Goal: Task Accomplishment & Management: Manage account settings

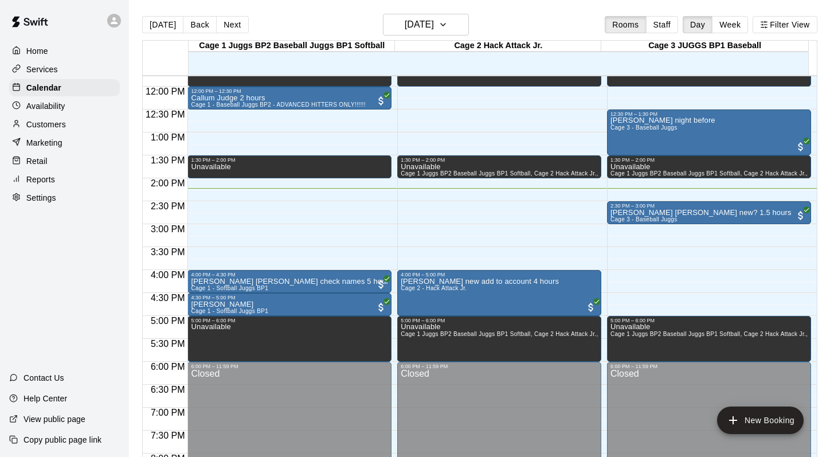
scroll to position [435, 0]
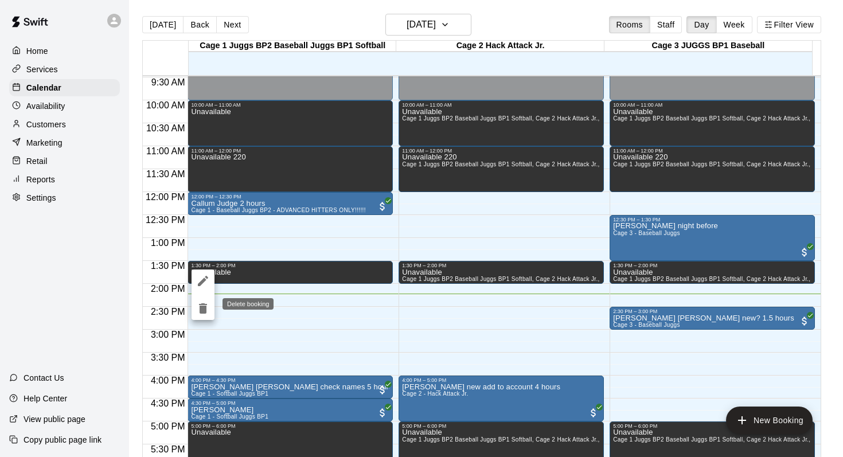
click at [201, 308] on icon "delete" at bounding box center [203, 308] width 8 height 10
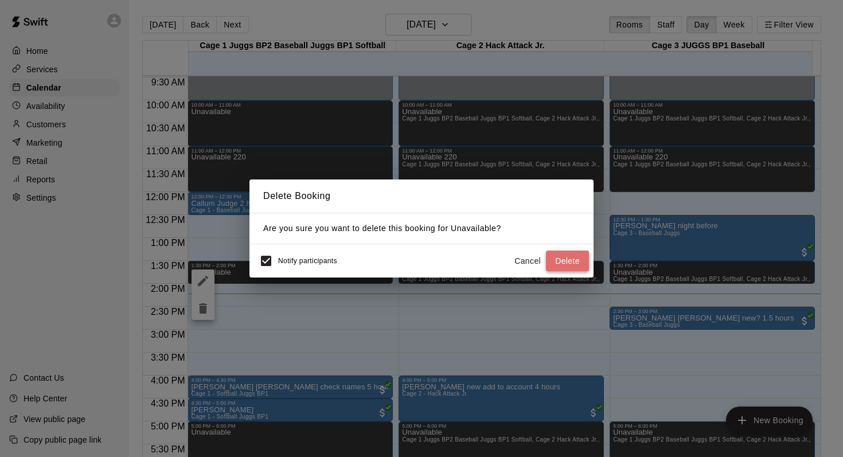
click at [566, 256] on button "Delete" at bounding box center [567, 261] width 43 height 21
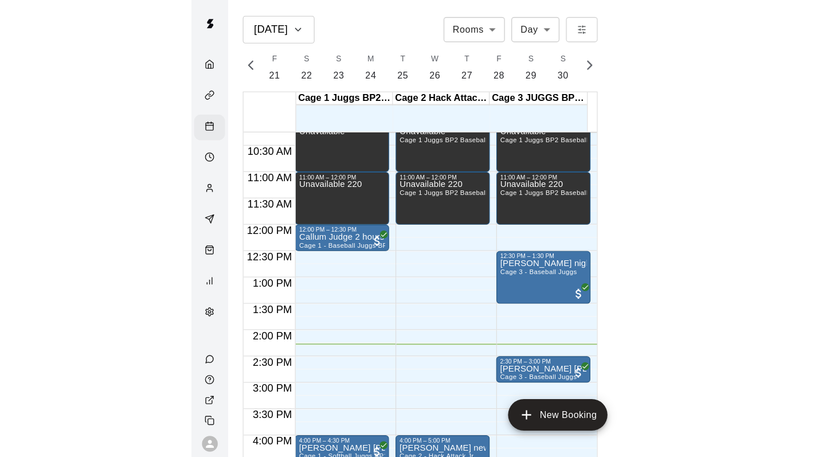
scroll to position [0, 4801]
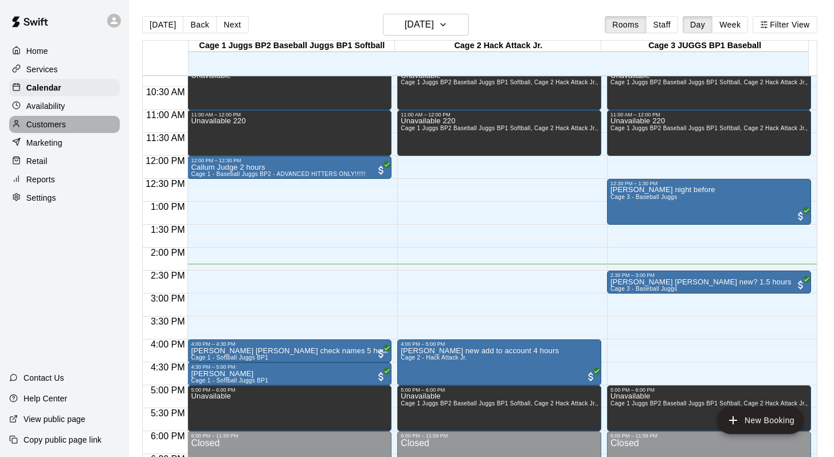
click at [38, 125] on p "Customers" at bounding box center [46, 124] width 40 height 11
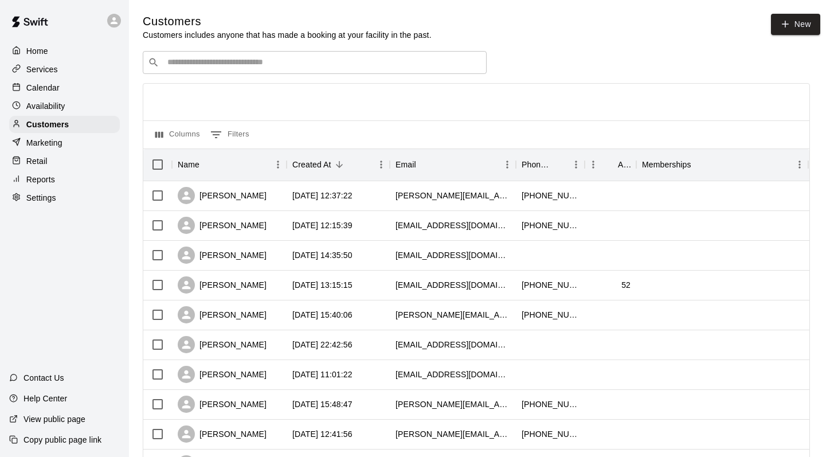
click at [177, 60] on input "Search customers by name or email" at bounding box center [323, 62] width 318 height 11
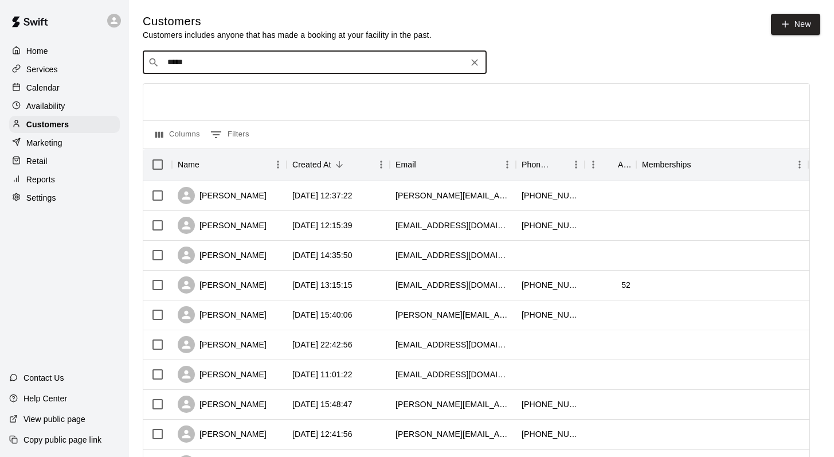
type input "******"
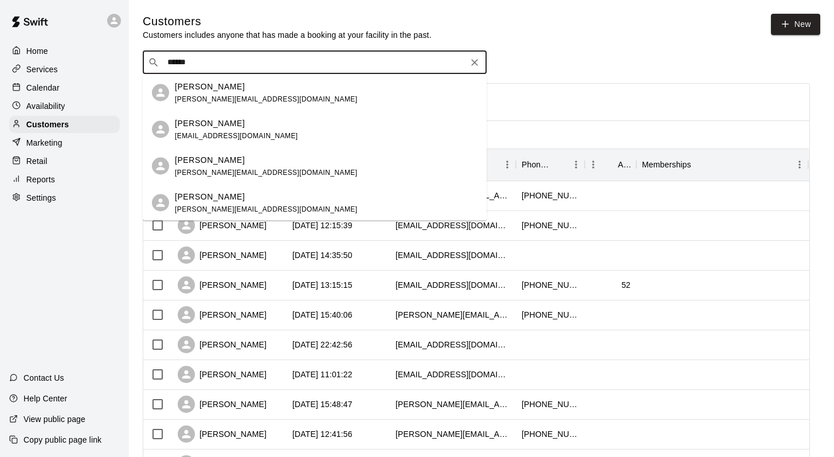
click at [182, 198] on p "[PERSON_NAME]" at bounding box center [210, 196] width 70 height 12
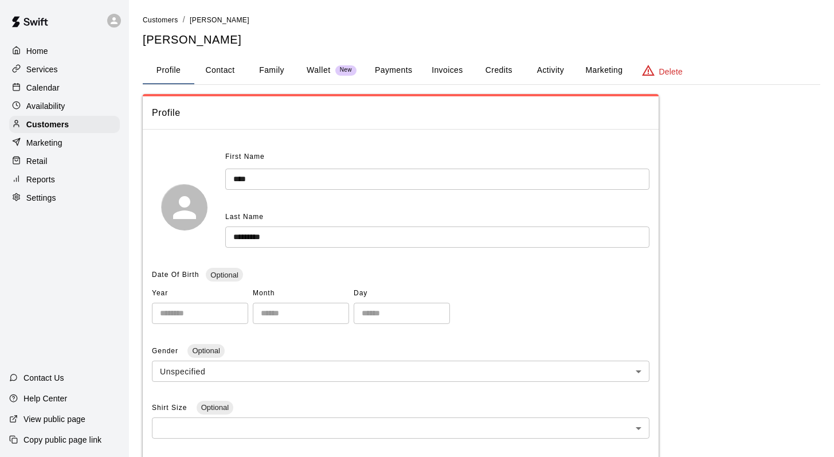
click at [265, 69] on button "Family" at bounding box center [272, 71] width 52 height 28
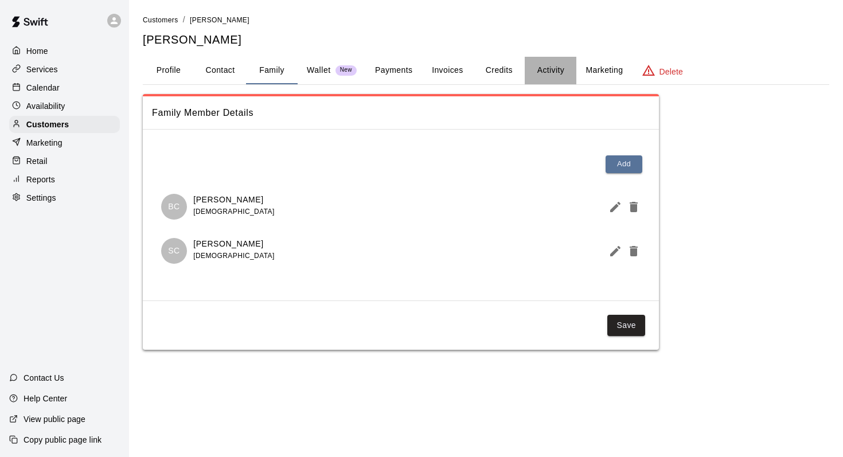
click at [543, 67] on button "Activity" at bounding box center [551, 71] width 52 height 28
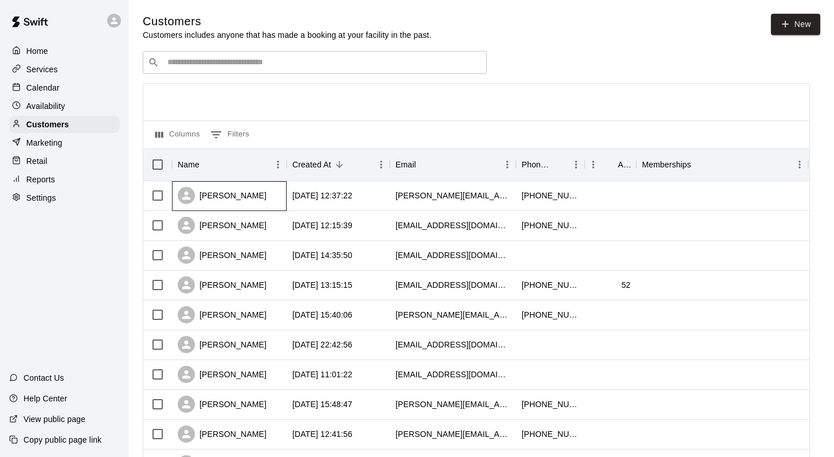
click at [211, 197] on div "[PERSON_NAME]" at bounding box center [222, 195] width 89 height 17
click at [178, 56] on div "​ ​" at bounding box center [315, 62] width 344 height 23
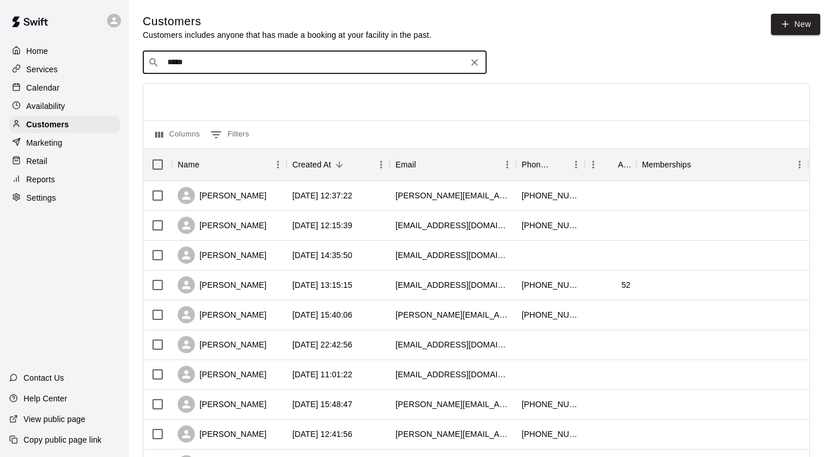
type input "******"
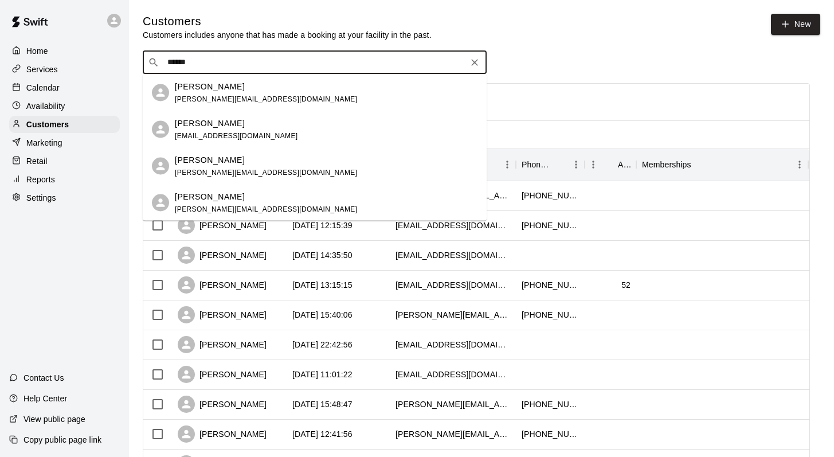
click at [175, 128] on p "[PERSON_NAME]" at bounding box center [210, 123] width 70 height 12
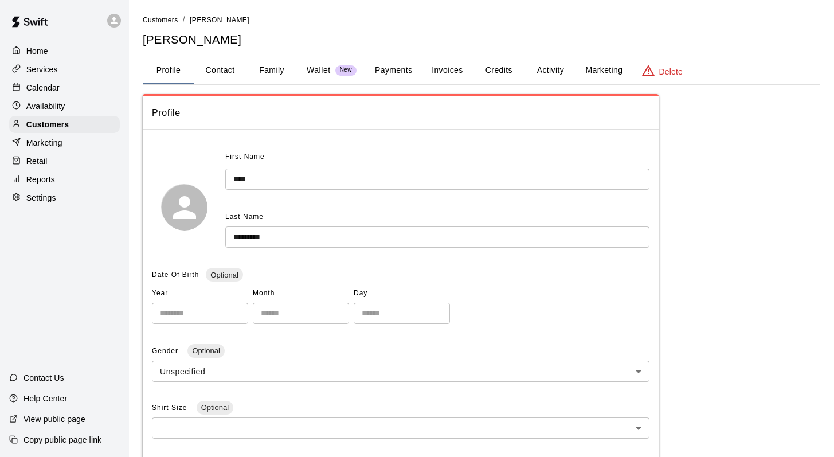
click at [268, 66] on button "Family" at bounding box center [272, 71] width 52 height 28
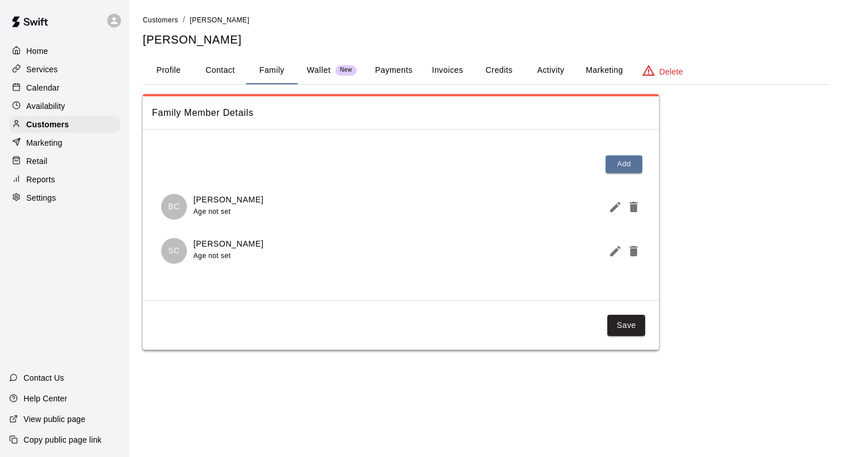
click at [548, 67] on button "Activity" at bounding box center [551, 71] width 52 height 28
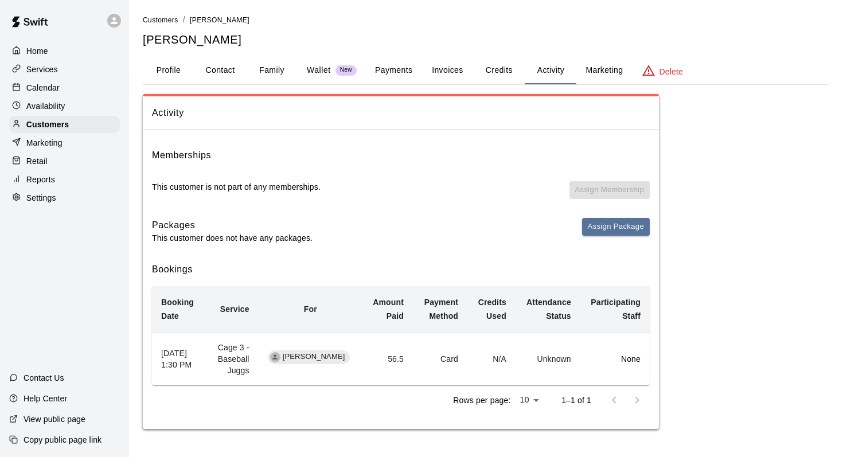
click at [48, 86] on p "Calendar" at bounding box center [42, 87] width 33 height 11
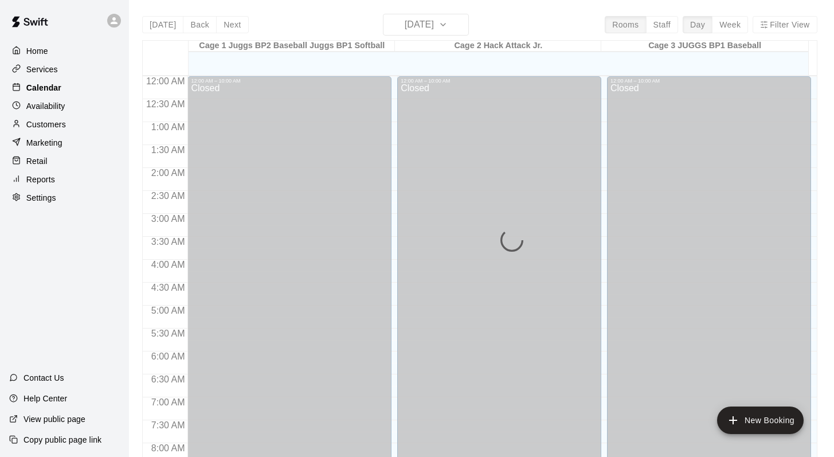
scroll to position [660, 0]
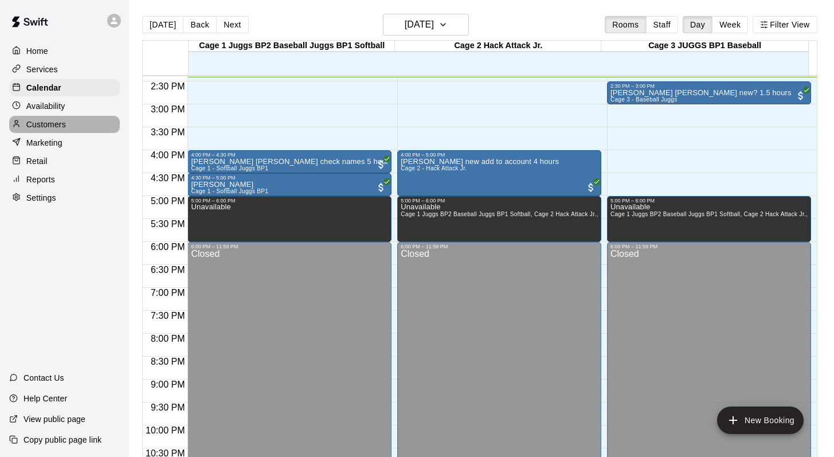
click at [53, 126] on p "Customers" at bounding box center [46, 124] width 40 height 11
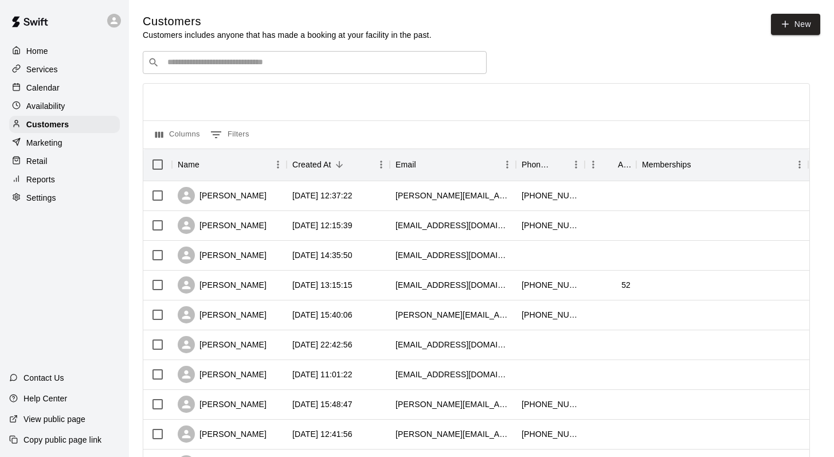
click at [181, 66] on input "Search customers by name or email" at bounding box center [323, 62] width 318 height 11
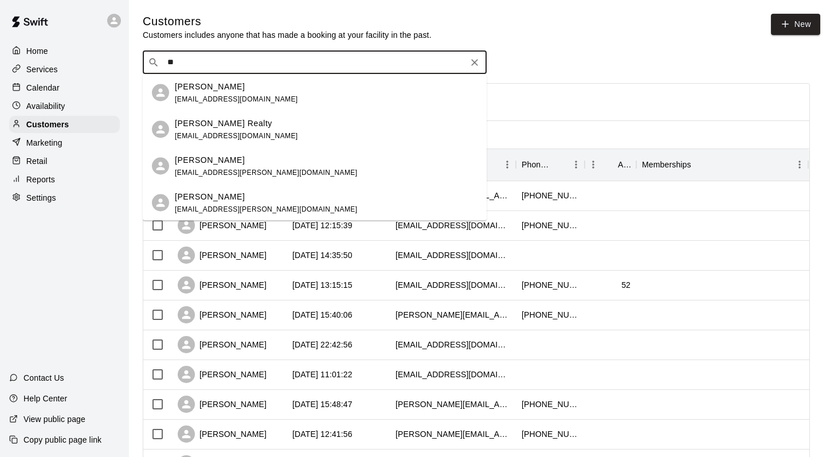
type input "*"
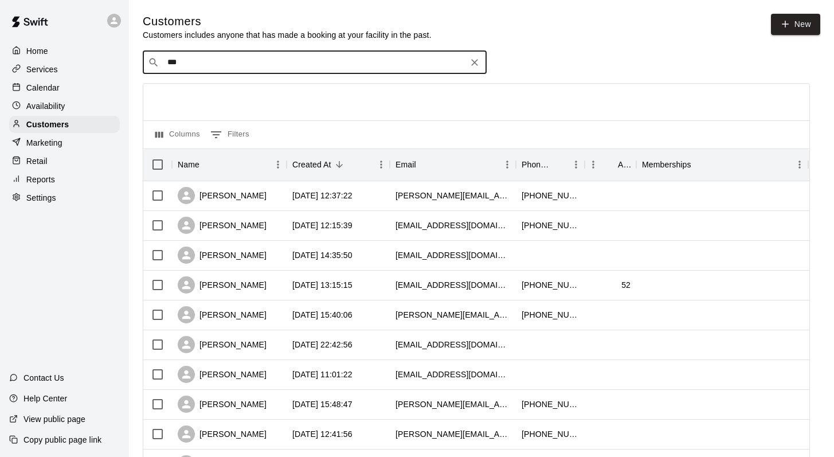
type input "****"
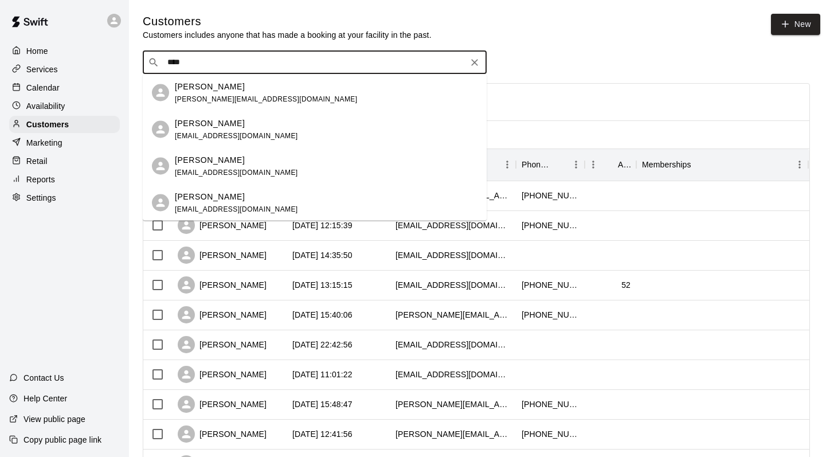
click at [201, 94] on div "[PERSON_NAME] [PERSON_NAME][EMAIL_ADDRESS][DOMAIN_NAME]" at bounding box center [266, 92] width 182 height 25
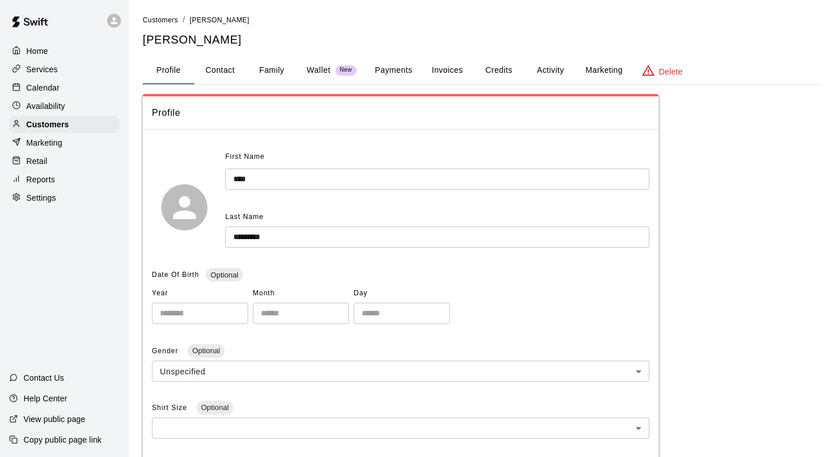
click at [218, 69] on button "Contact" at bounding box center [220, 71] width 52 height 28
select select "**"
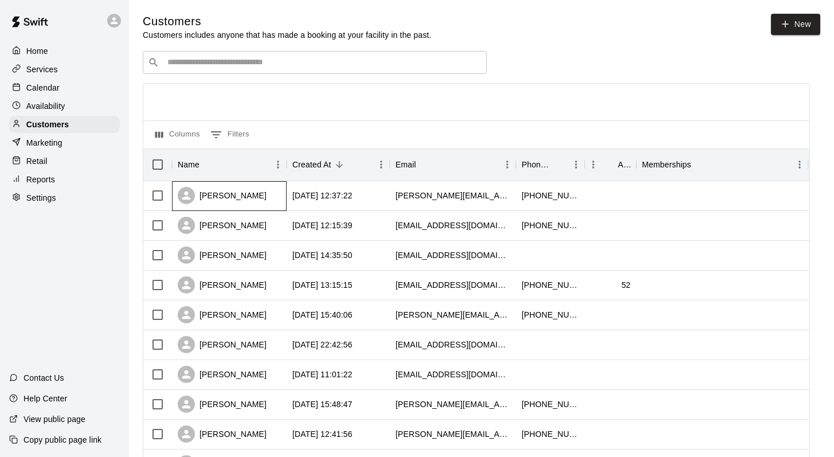
click at [216, 195] on div "[PERSON_NAME]" at bounding box center [222, 195] width 89 height 17
click at [188, 65] on input "Search customers by name or email" at bounding box center [323, 62] width 318 height 11
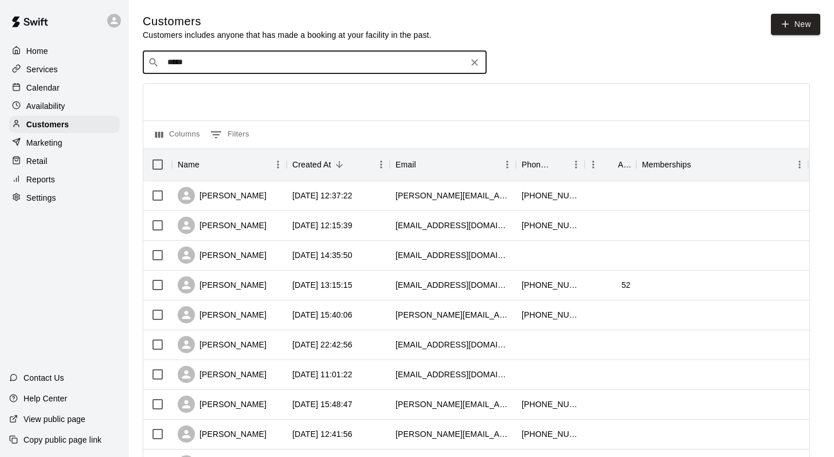
type input "******"
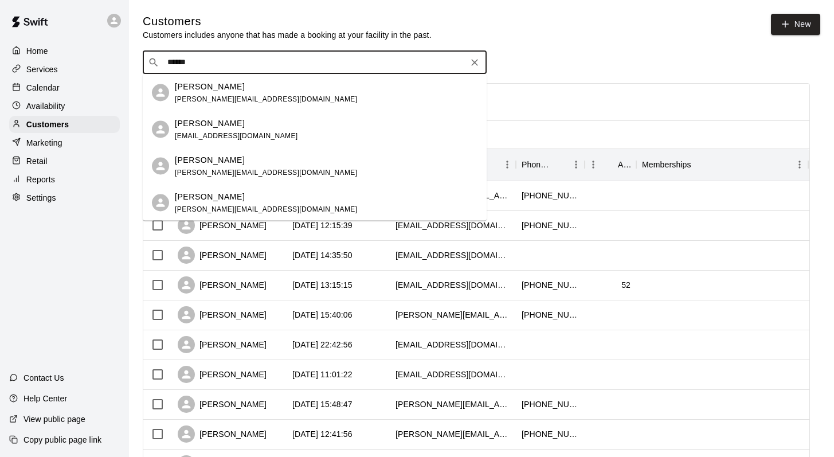
click at [189, 119] on p "[PERSON_NAME]" at bounding box center [210, 123] width 70 height 12
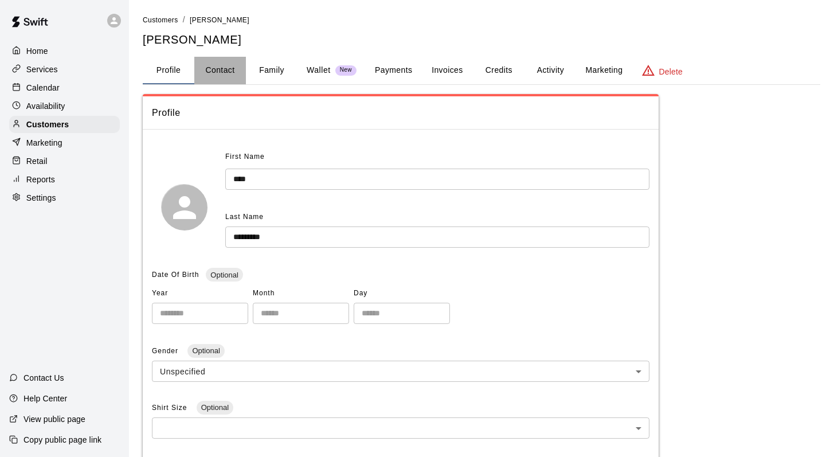
click at [224, 73] on button "Contact" at bounding box center [220, 71] width 52 height 28
select select "**"
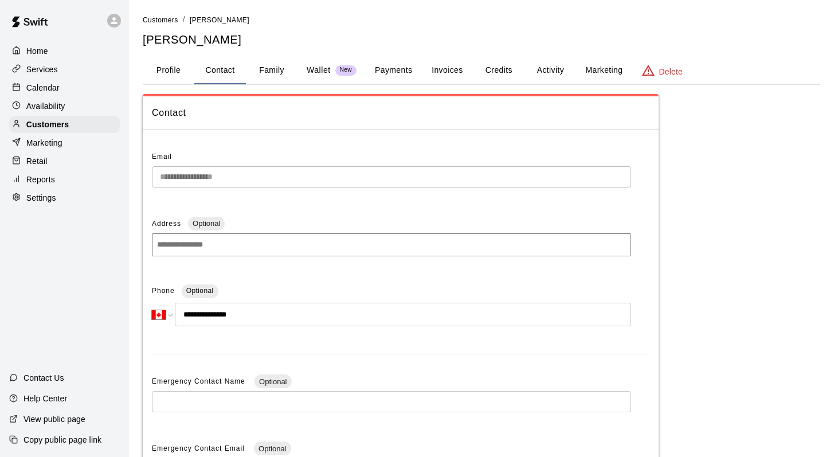
click at [665, 69] on p "Delete" at bounding box center [671, 71] width 24 height 11
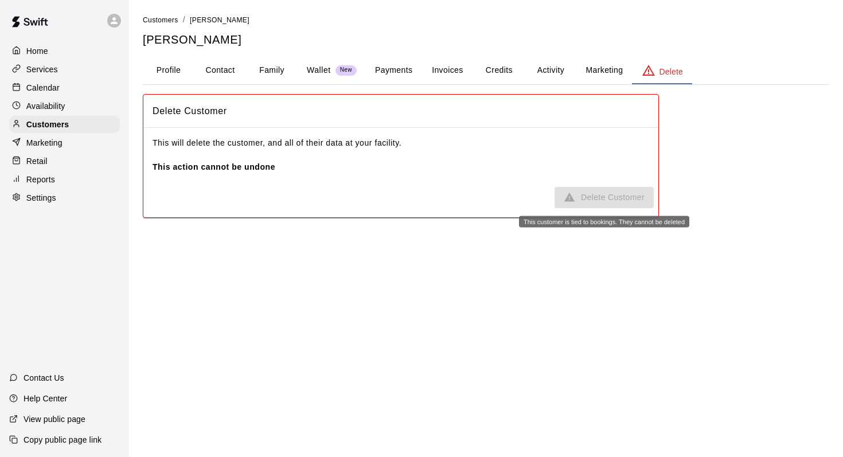
click at [577, 194] on span "Delete Customer" at bounding box center [603, 197] width 99 height 21
click at [46, 88] on p "Calendar" at bounding box center [42, 87] width 33 height 11
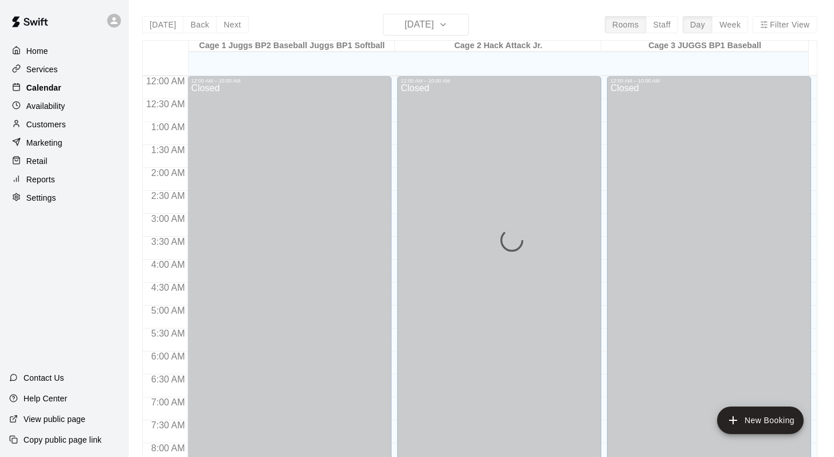
scroll to position [662, 0]
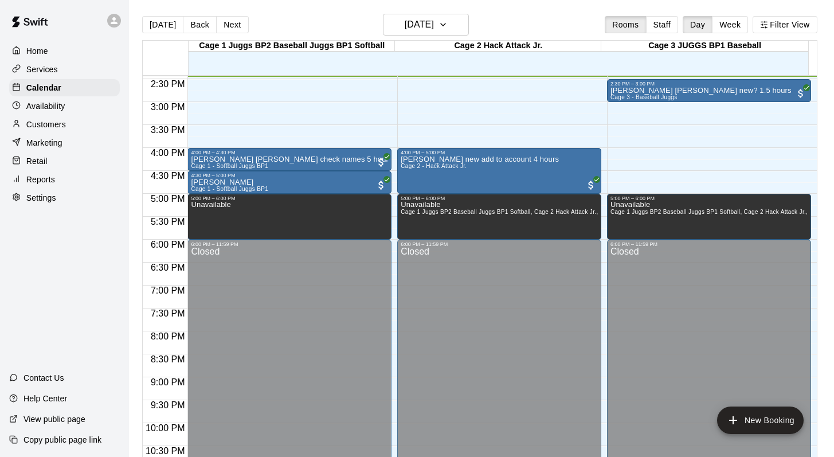
click at [51, 122] on p "Customers" at bounding box center [46, 124] width 40 height 11
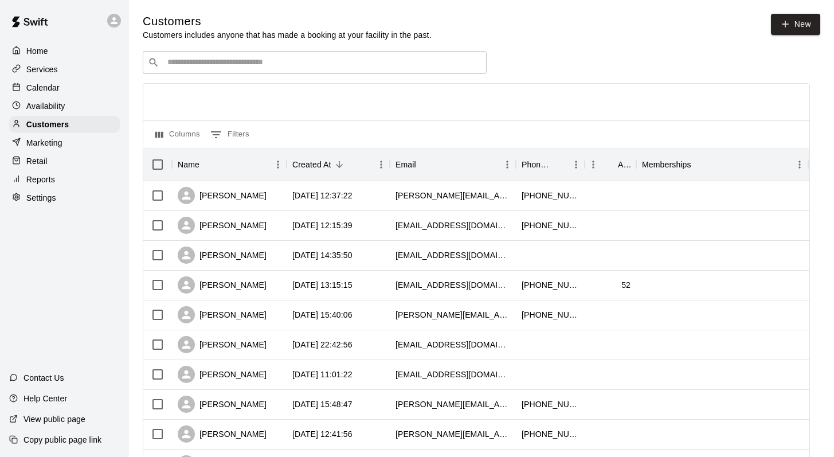
click at [178, 63] on input "Search customers by name or email" at bounding box center [323, 62] width 318 height 11
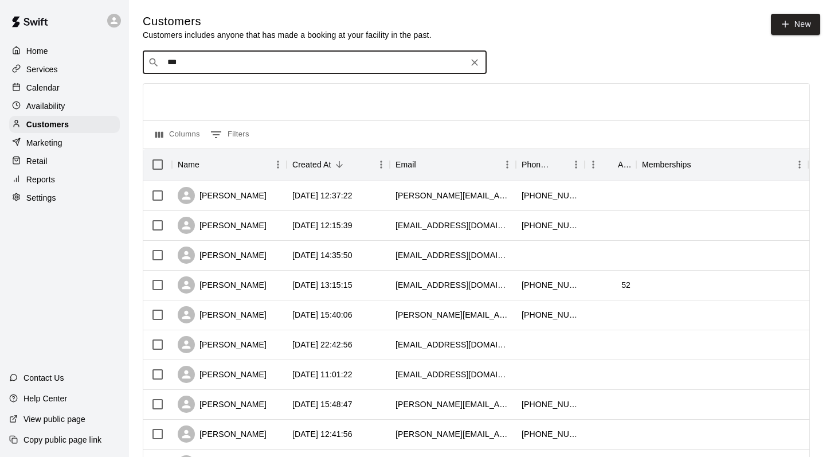
type input "****"
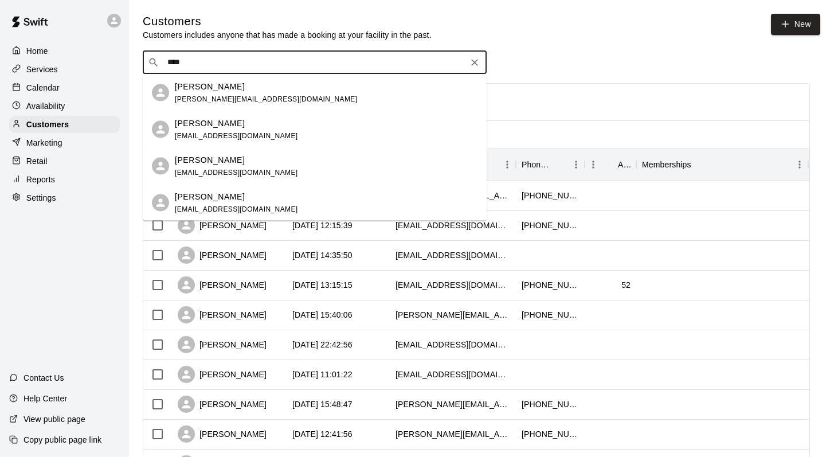
click at [191, 91] on p "[PERSON_NAME]" at bounding box center [210, 86] width 70 height 12
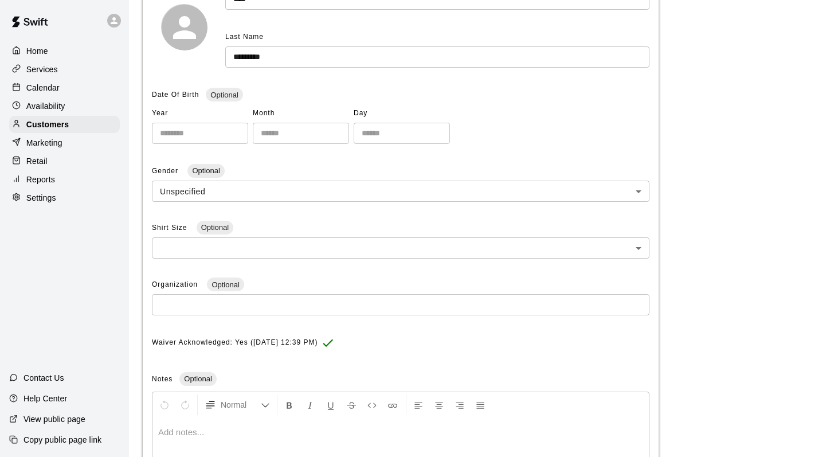
scroll to position [306, 0]
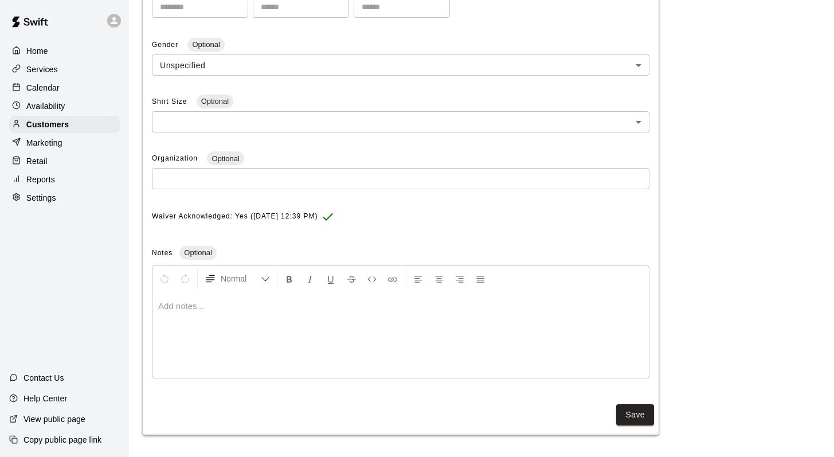
click at [166, 300] on p at bounding box center [400, 305] width 485 height 11
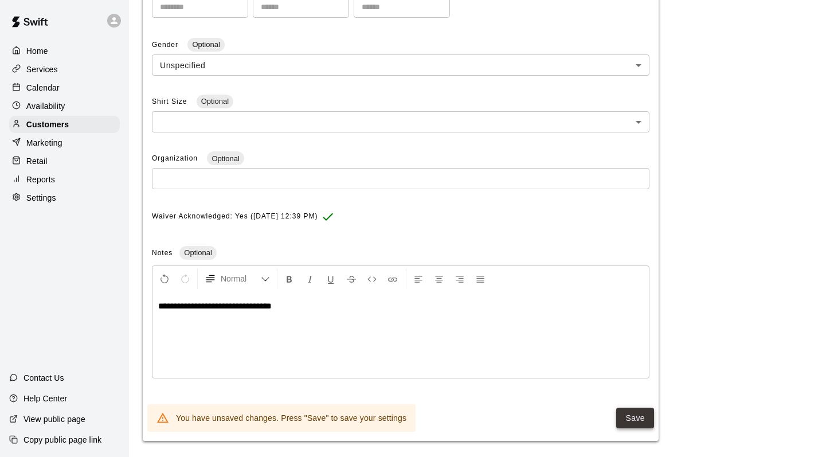
click at [639, 423] on button "Save" at bounding box center [635, 418] width 38 height 21
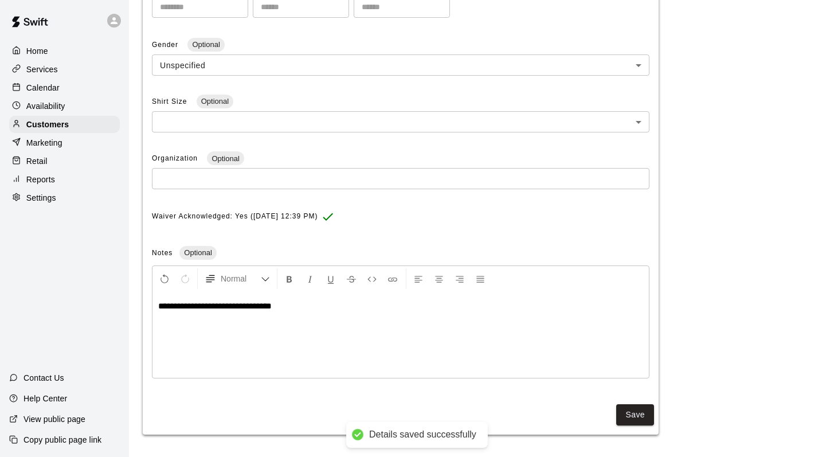
click at [46, 88] on p "Calendar" at bounding box center [42, 87] width 33 height 11
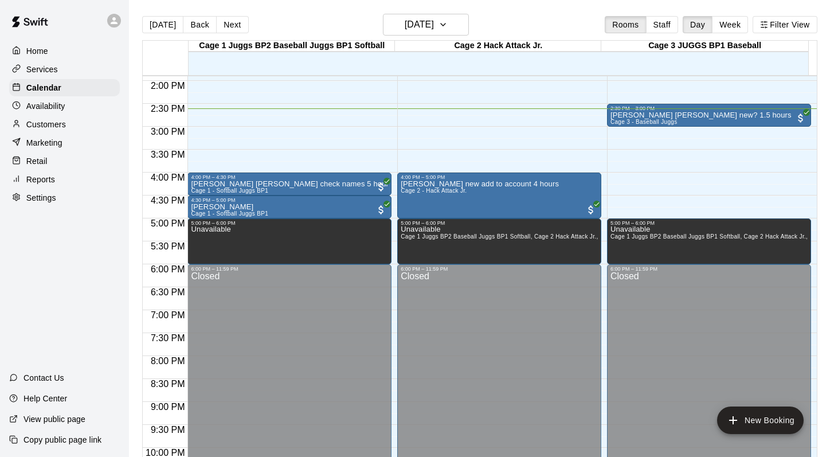
scroll to position [663, 0]
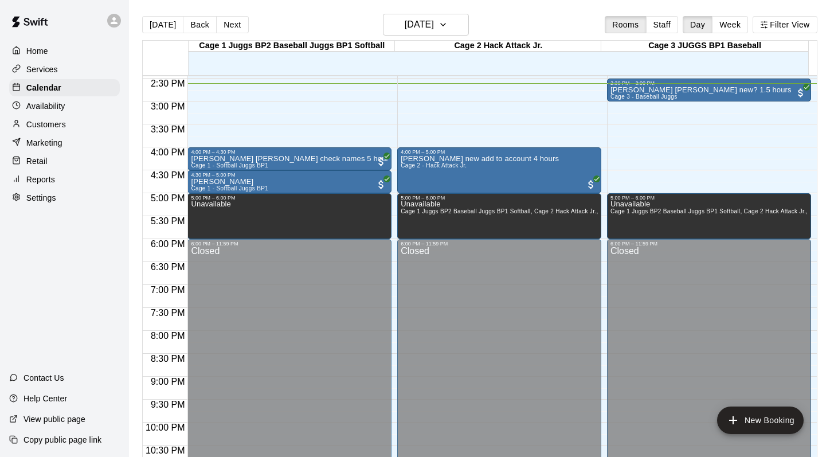
click at [48, 124] on p "Customers" at bounding box center [46, 124] width 40 height 11
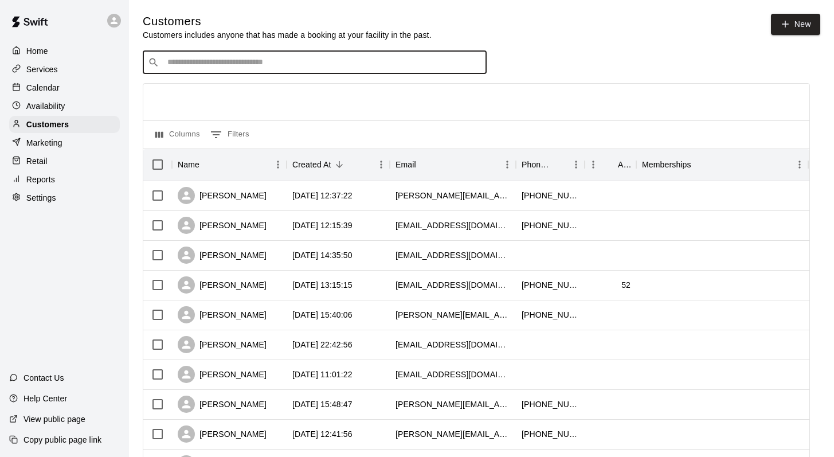
click at [188, 67] on input "Search customers by name or email" at bounding box center [323, 62] width 318 height 11
type input "******"
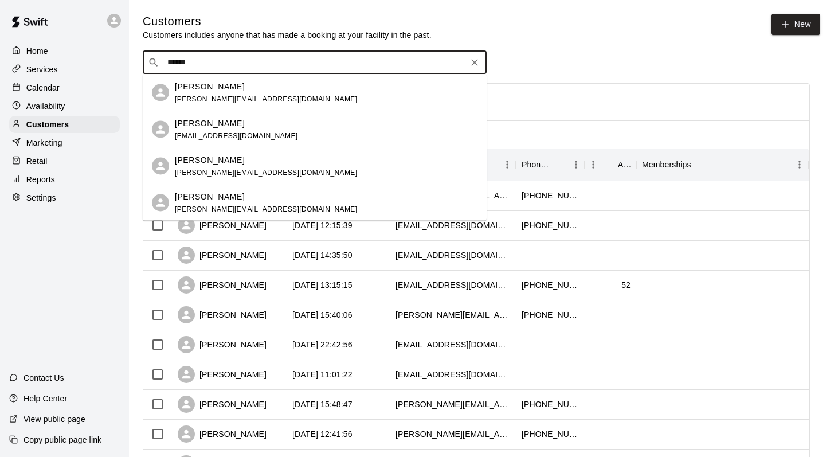
click at [196, 97] on span "[PERSON_NAME][EMAIL_ADDRESS][DOMAIN_NAME]" at bounding box center [266, 99] width 182 height 8
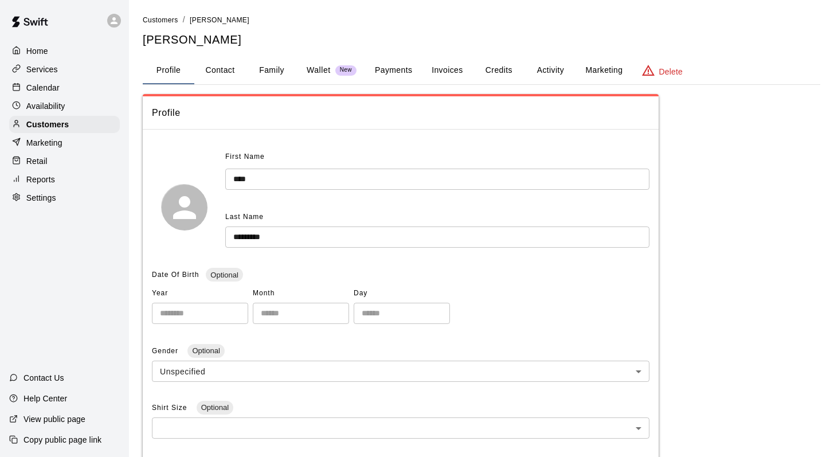
click at [216, 67] on button "Contact" at bounding box center [220, 71] width 52 height 28
select select "**"
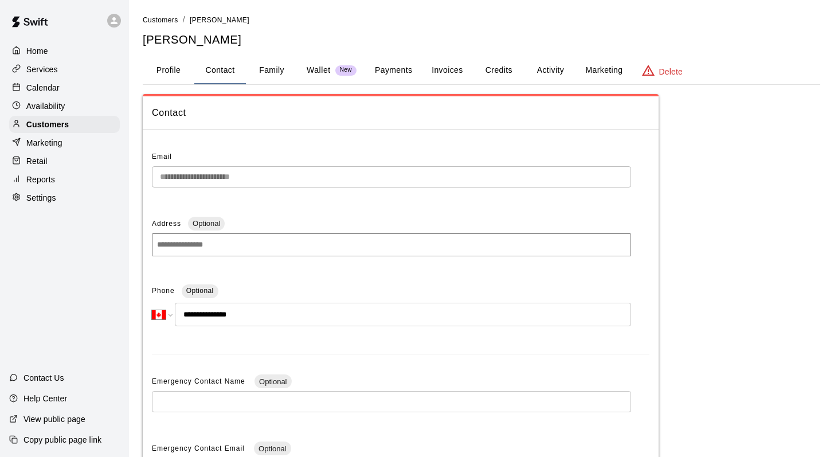
click at [263, 68] on button "Family" at bounding box center [272, 71] width 52 height 28
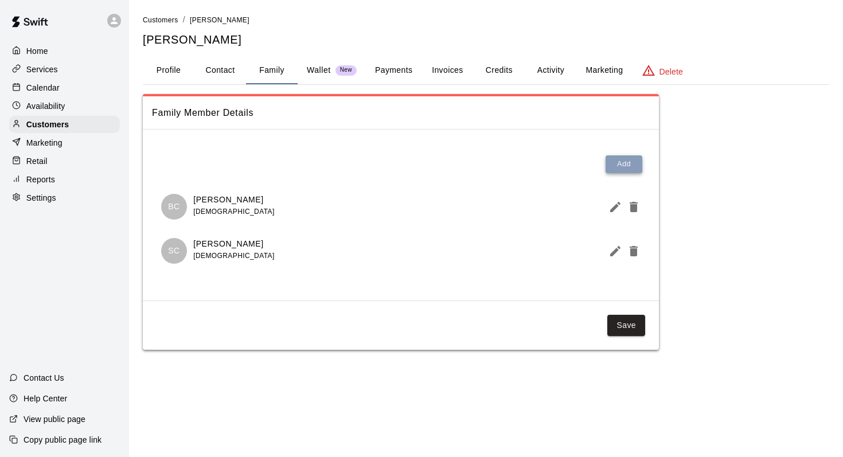
click at [618, 158] on button "Add" at bounding box center [624, 164] width 37 height 18
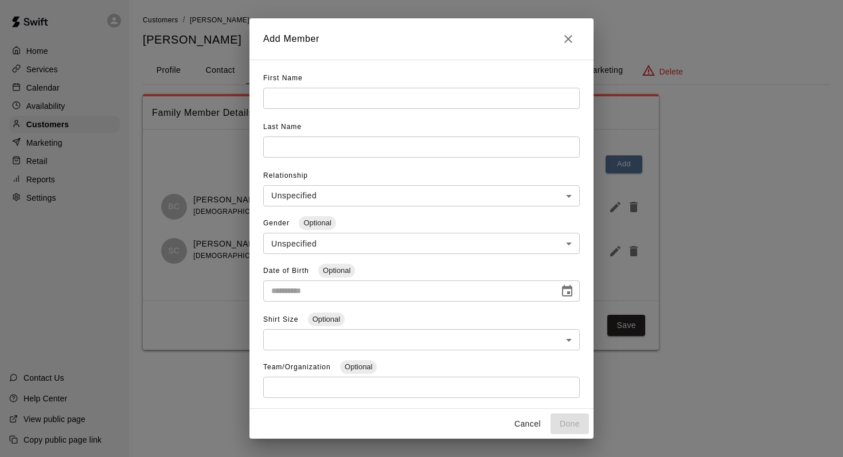
click at [279, 104] on input "text" at bounding box center [421, 98] width 317 height 21
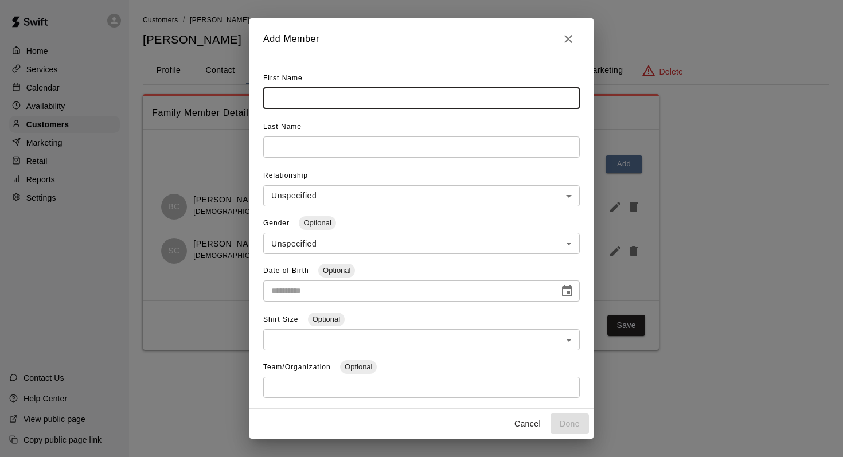
type input "*"
type input "*****"
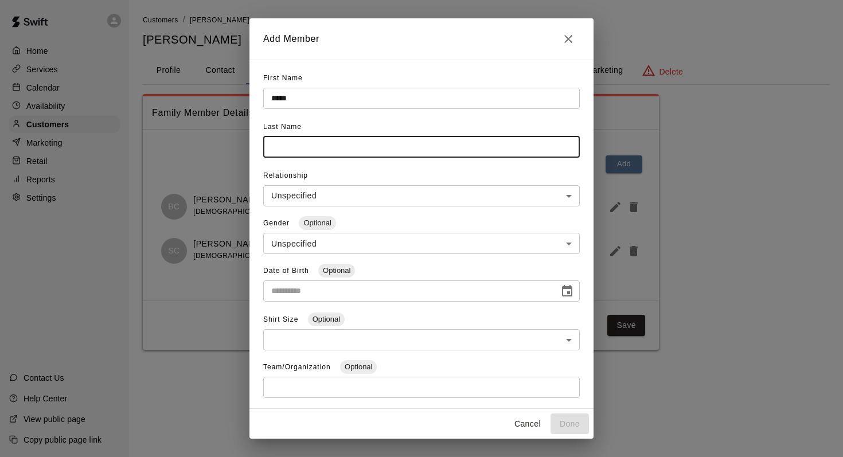
click at [295, 147] on input "text" at bounding box center [421, 146] width 317 height 21
type input "********"
click at [554, 416] on button "Done" at bounding box center [569, 423] width 38 height 21
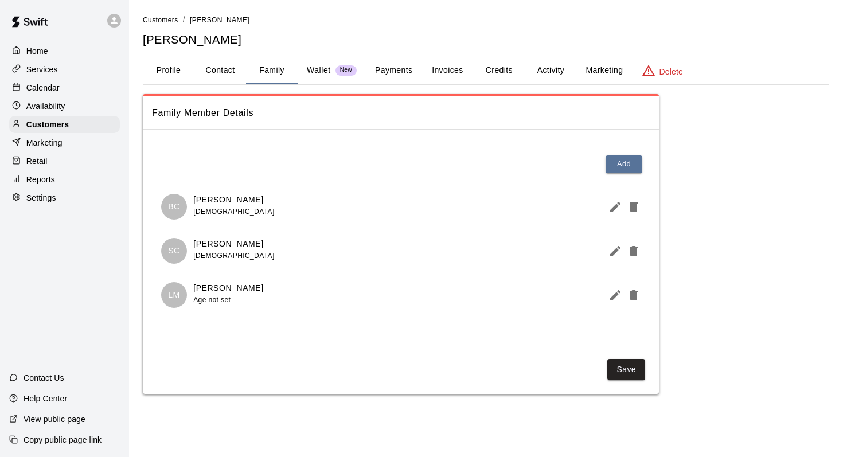
click at [635, 352] on div "Family Member Details Add BC [PERSON_NAME] [DEMOGRAPHIC_DATA] SC [PERSON_NAME] …" at bounding box center [401, 244] width 516 height 300
click at [620, 366] on button "Save" at bounding box center [626, 369] width 38 height 21
click at [174, 68] on button "Profile" at bounding box center [169, 71] width 52 height 28
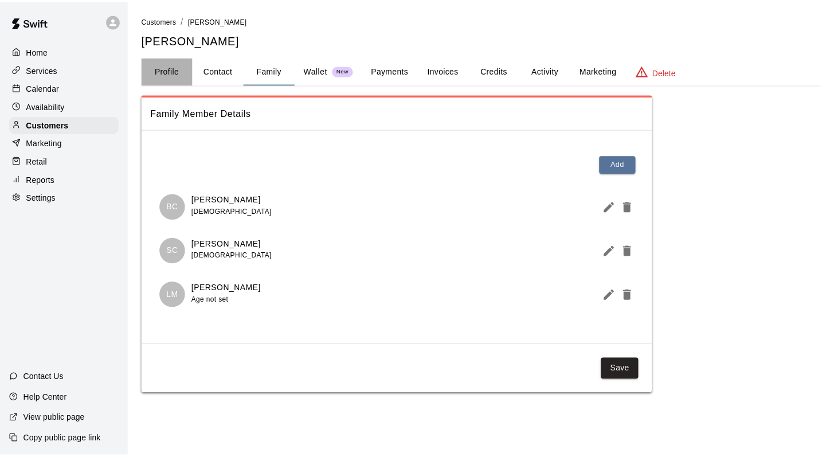
scroll to position [160, 0]
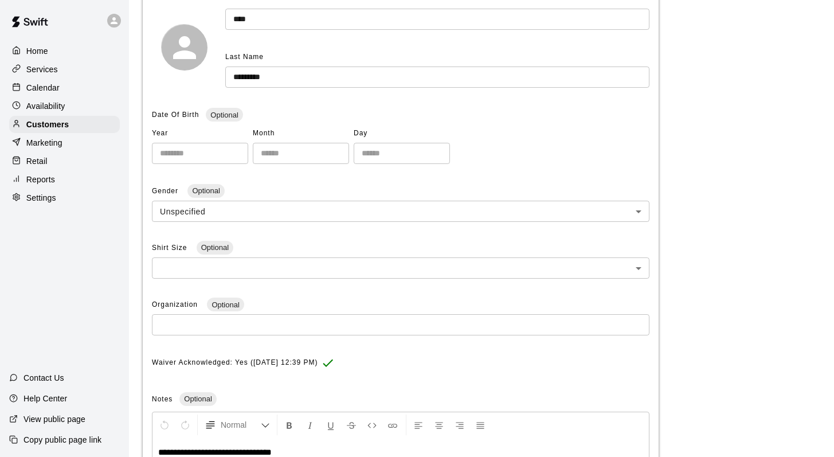
click at [179, 213] on body "**********" at bounding box center [417, 222] width 834 height 764
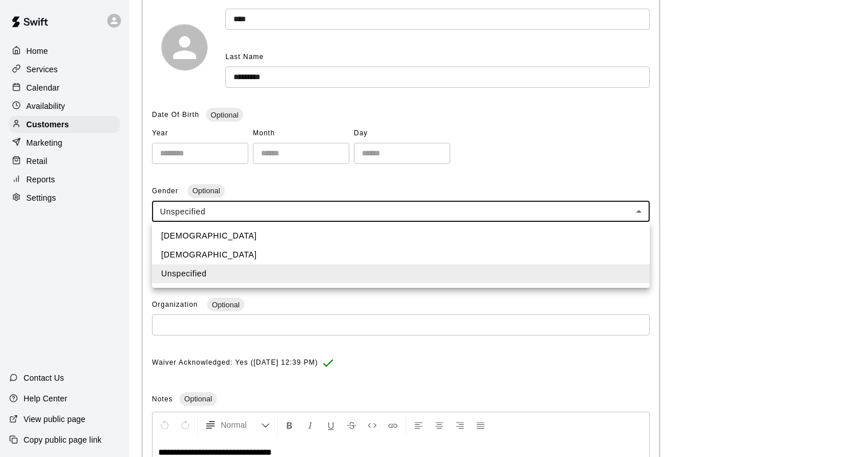
click at [50, 278] on div at bounding box center [421, 228] width 843 height 457
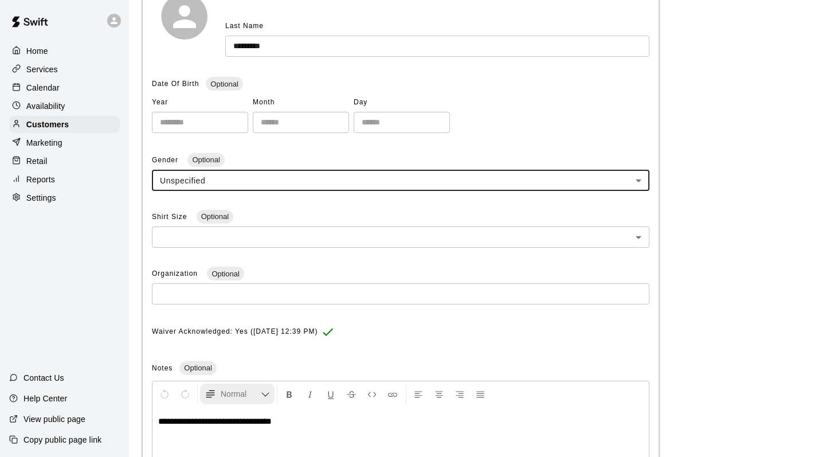
scroll to position [306, 0]
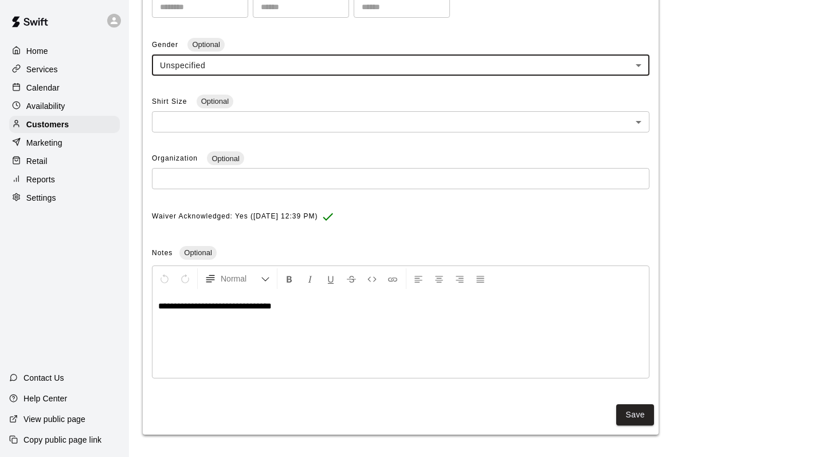
click at [313, 304] on p "**********" at bounding box center [400, 305] width 485 height 11
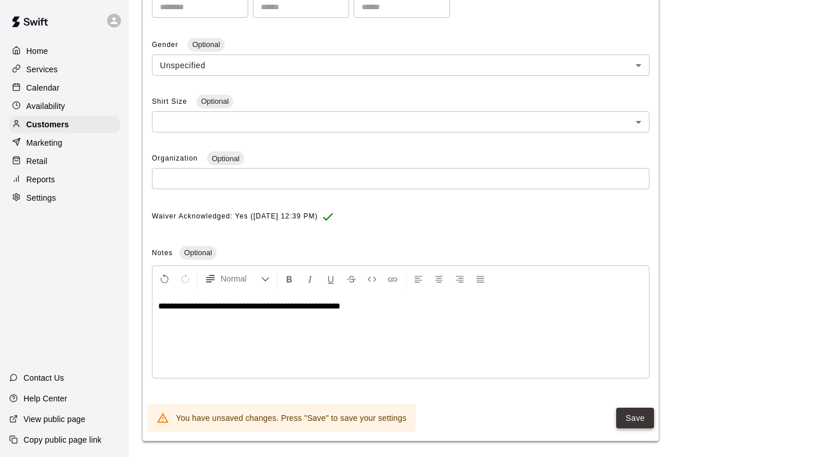
click at [627, 413] on button "Save" at bounding box center [635, 418] width 38 height 21
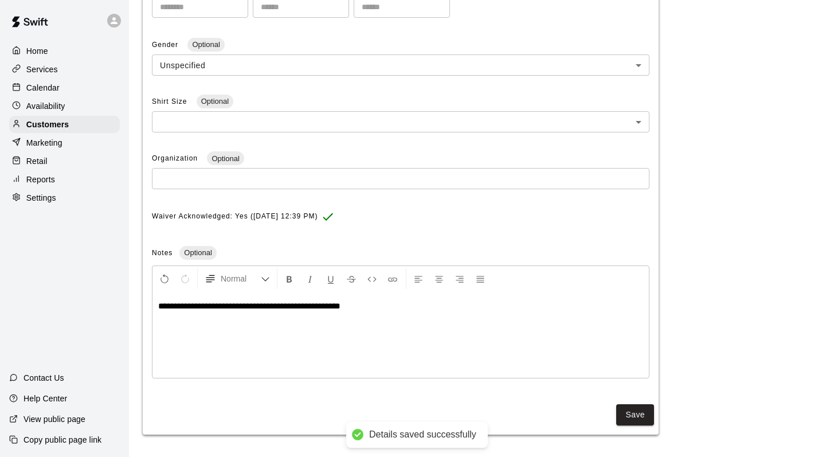
click at [42, 86] on p "Calendar" at bounding box center [42, 87] width 33 height 11
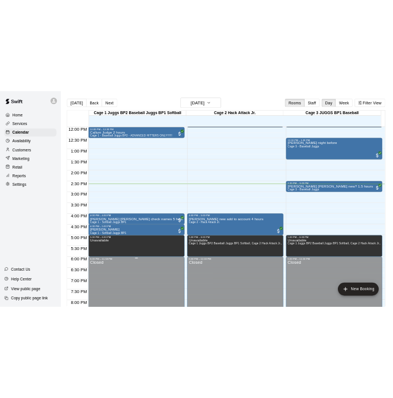
scroll to position [521, 0]
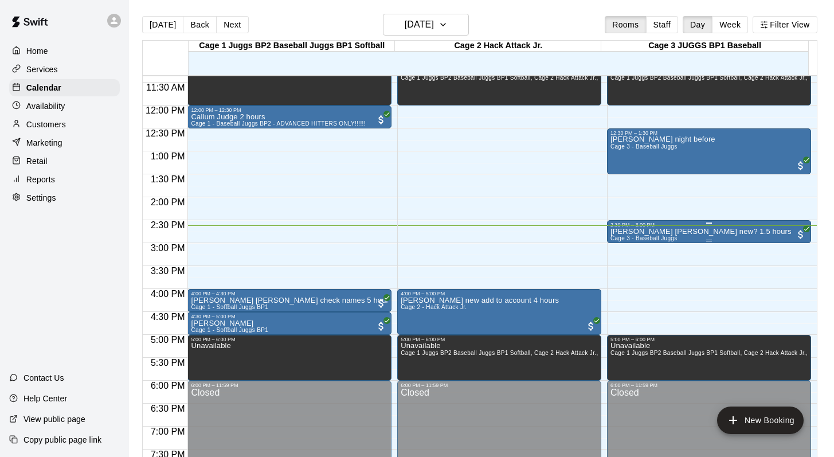
click at [678, 232] on p "[PERSON_NAME] [PERSON_NAME] new? 1.5 hours" at bounding box center [701, 232] width 181 height 0
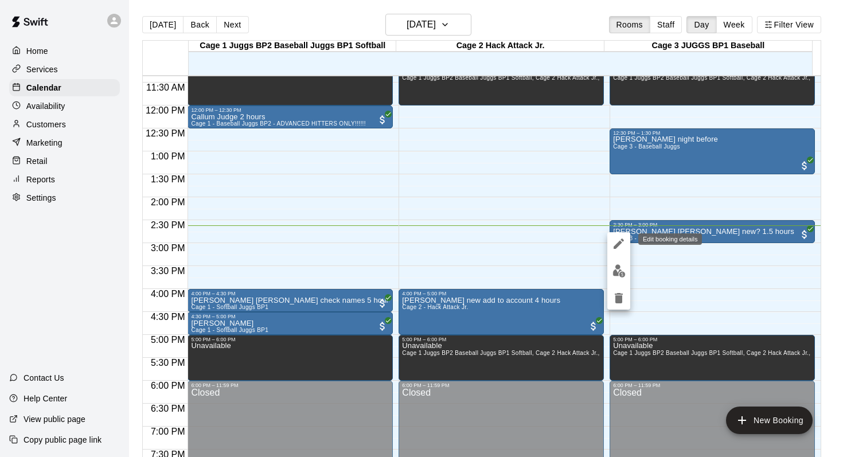
click at [617, 240] on icon "edit" at bounding box center [619, 244] width 14 height 14
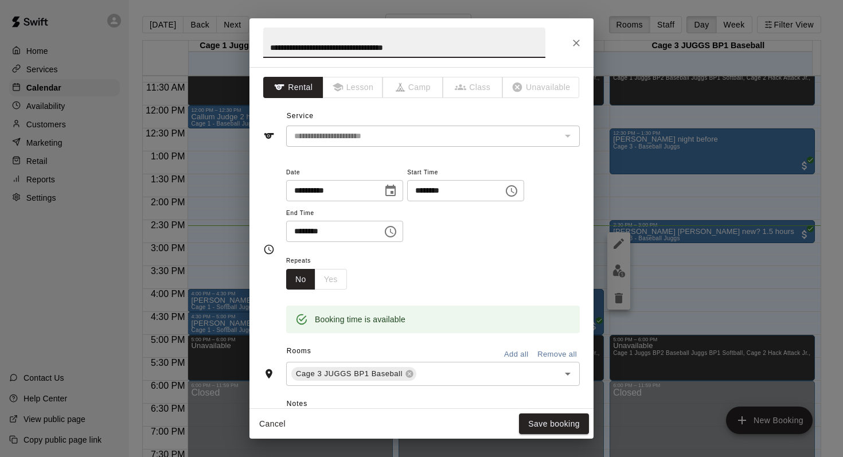
click at [385, 51] on input "**********" at bounding box center [404, 43] width 282 height 30
type input "**********"
click at [526, 416] on button "Save booking" at bounding box center [554, 423] width 70 height 21
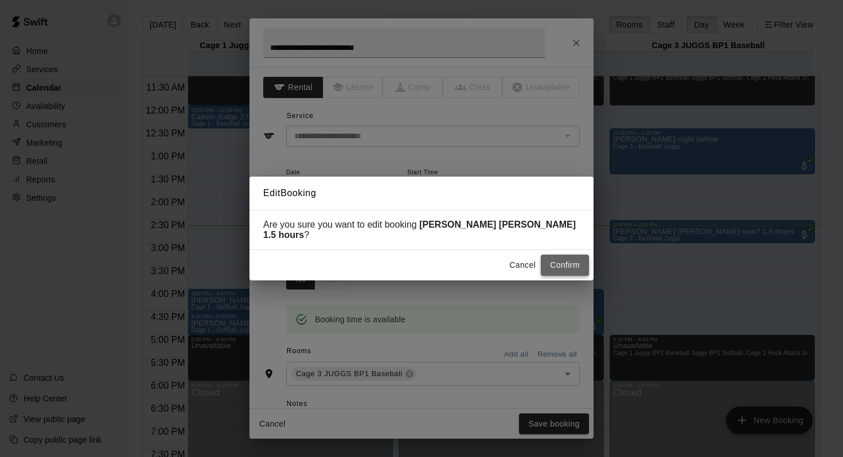
click at [553, 259] on button "Confirm" at bounding box center [565, 265] width 48 height 21
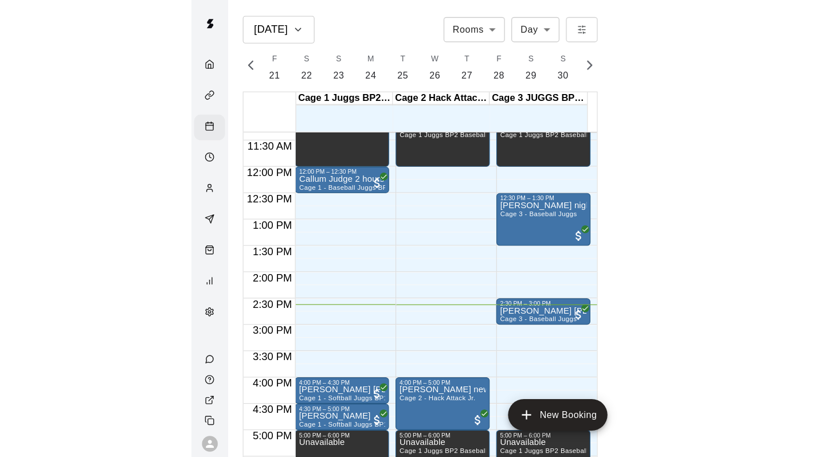
scroll to position [0, 4801]
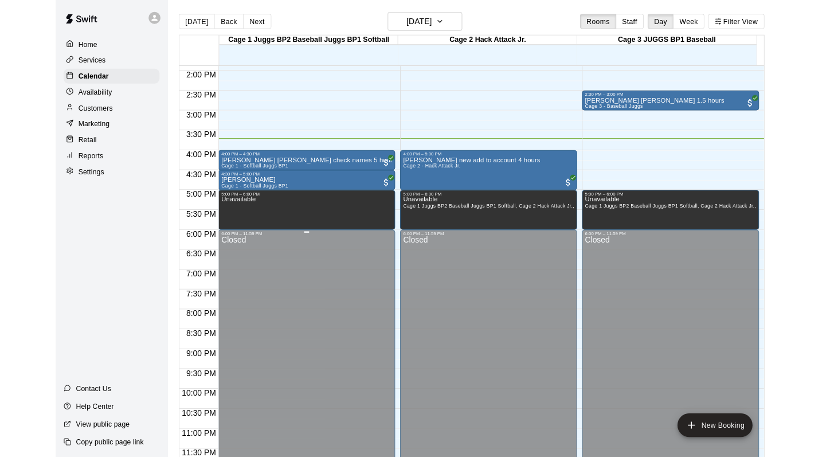
scroll to position [673, 0]
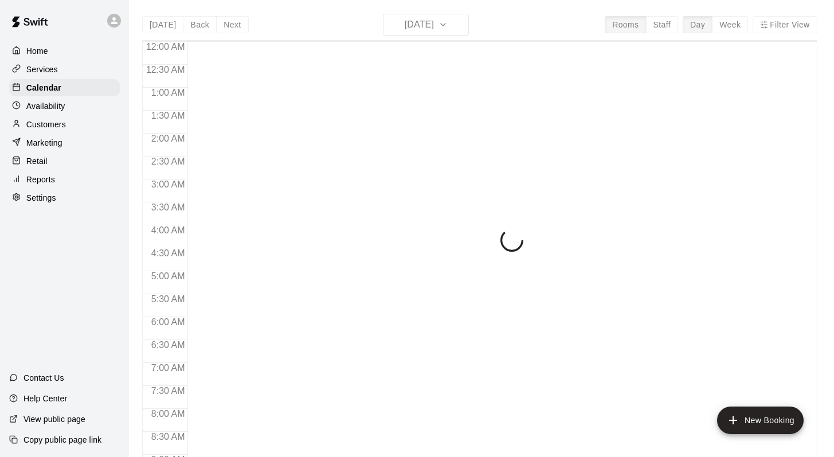
scroll to position [673, 0]
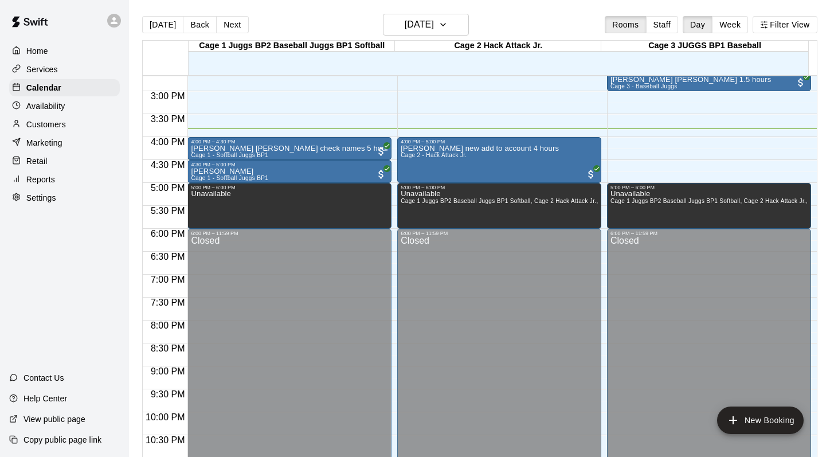
click at [54, 121] on p "Customers" at bounding box center [46, 124] width 40 height 11
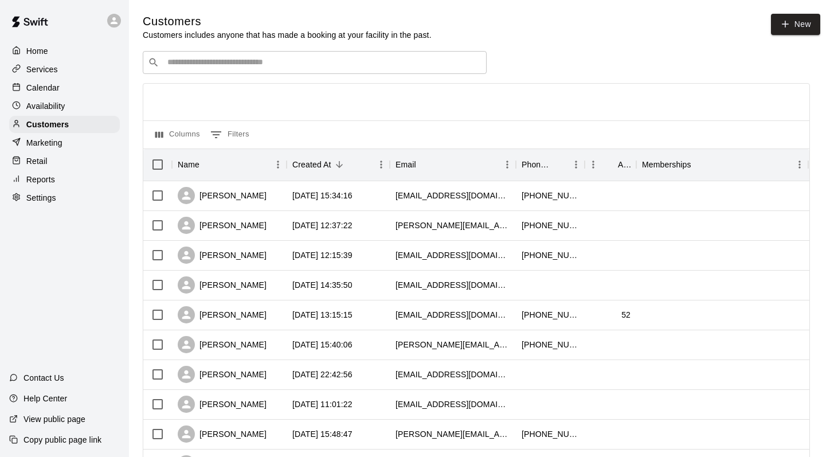
click at [206, 63] on input "Search customers by name or email" at bounding box center [323, 62] width 318 height 11
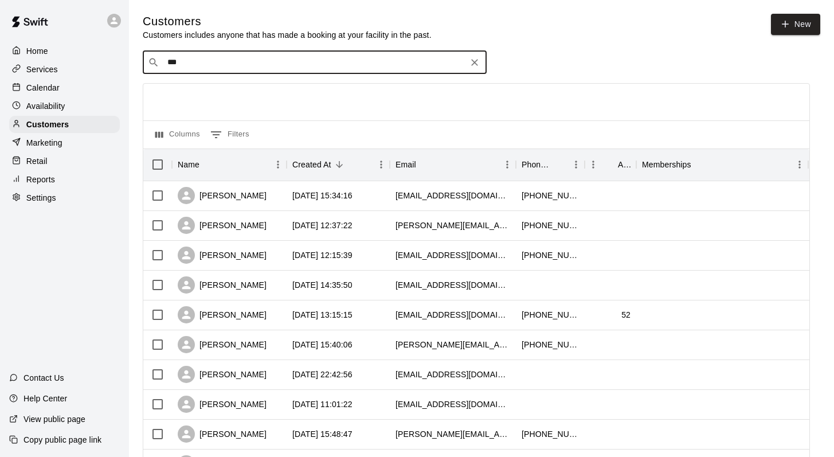
type input "****"
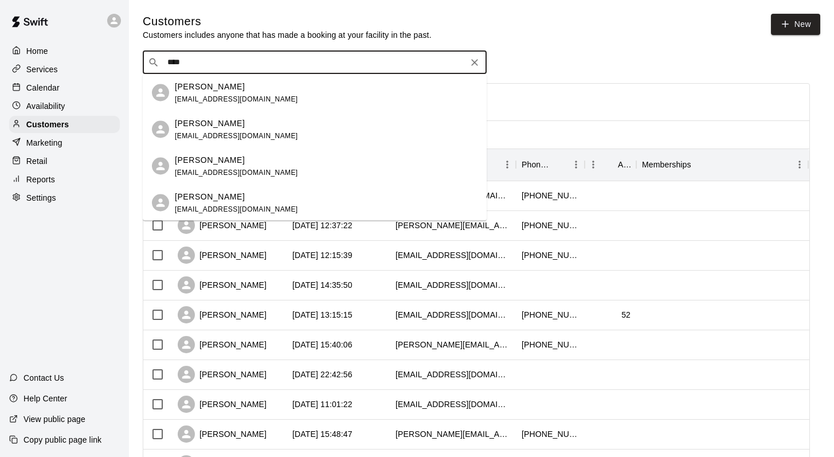
click at [203, 118] on p "Charlie Termini" at bounding box center [210, 123] width 70 height 12
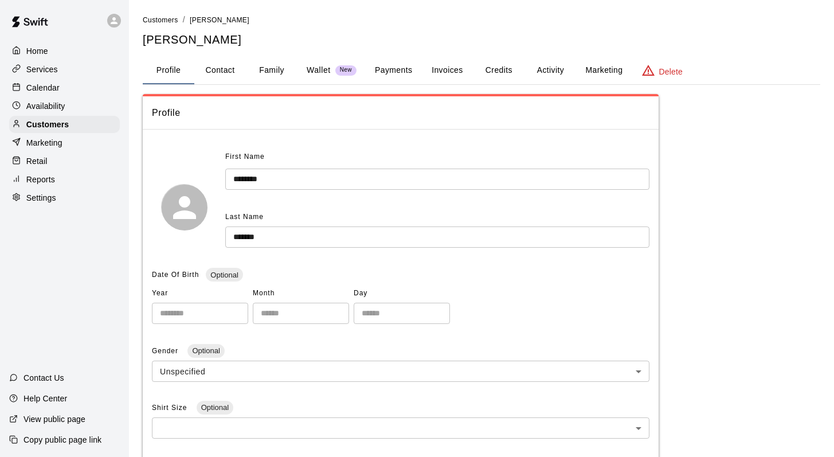
click at [268, 69] on button "Family" at bounding box center [272, 71] width 52 height 28
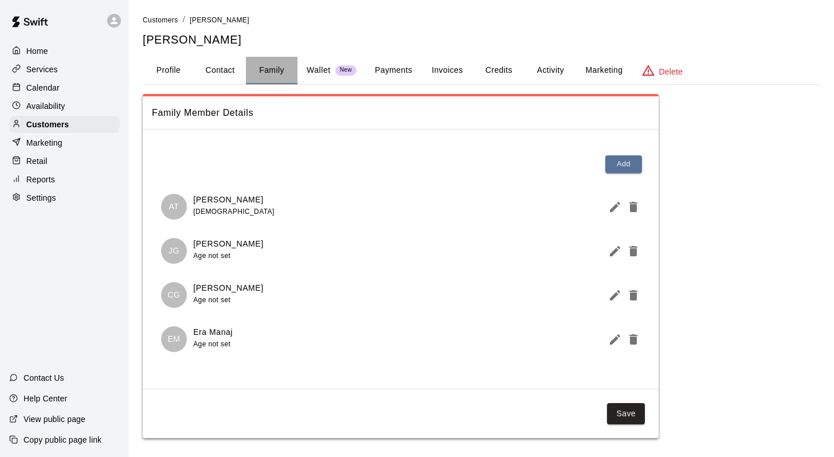
click at [263, 67] on button "Family" at bounding box center [272, 71] width 52 height 28
click at [52, 121] on p "Customers" at bounding box center [47, 124] width 42 height 11
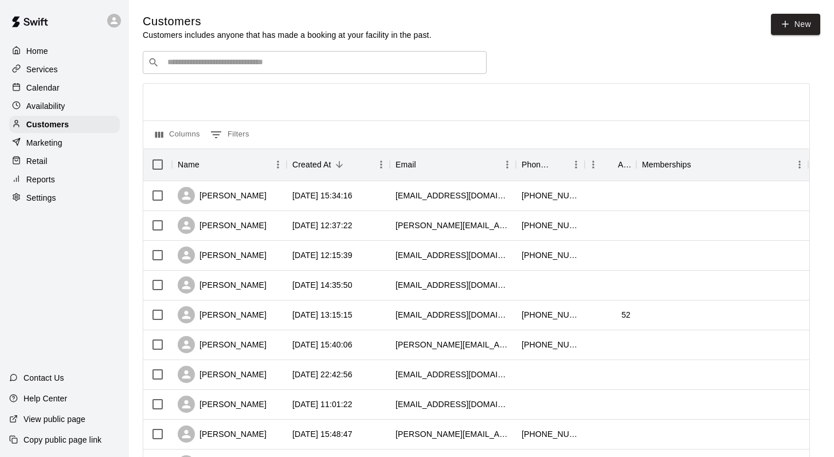
click at [175, 64] on input "Search customers by name or email" at bounding box center [323, 62] width 318 height 11
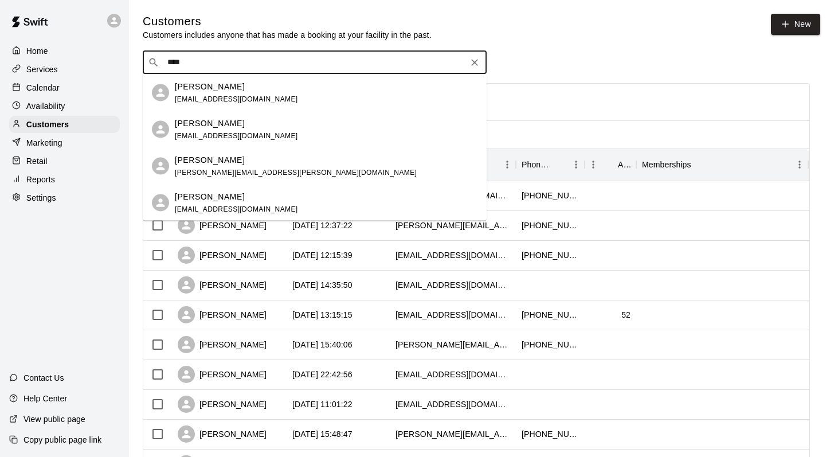
type input "*****"
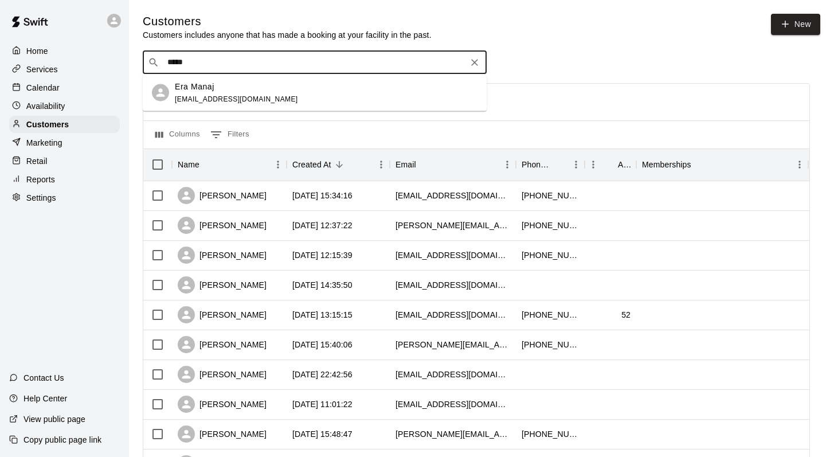
click at [189, 92] on div "Era Manaj ctermini24@icloud.com" at bounding box center [236, 92] width 123 height 25
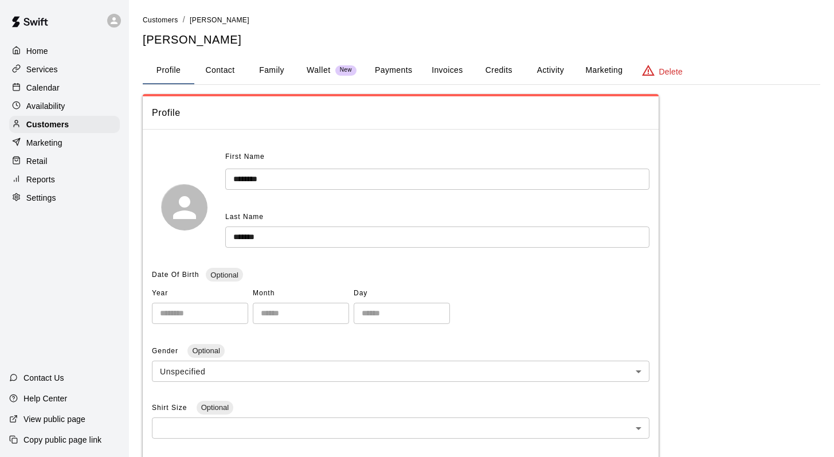
click at [275, 68] on button "Family" at bounding box center [272, 71] width 52 height 28
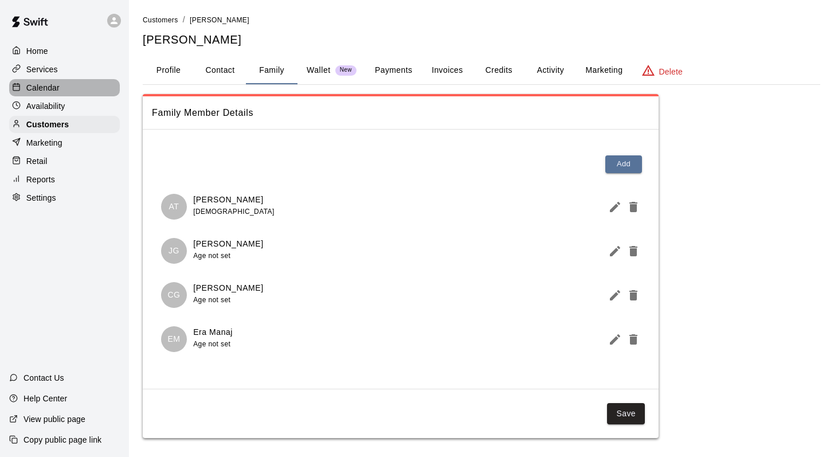
click at [37, 88] on p "Calendar" at bounding box center [42, 87] width 33 height 11
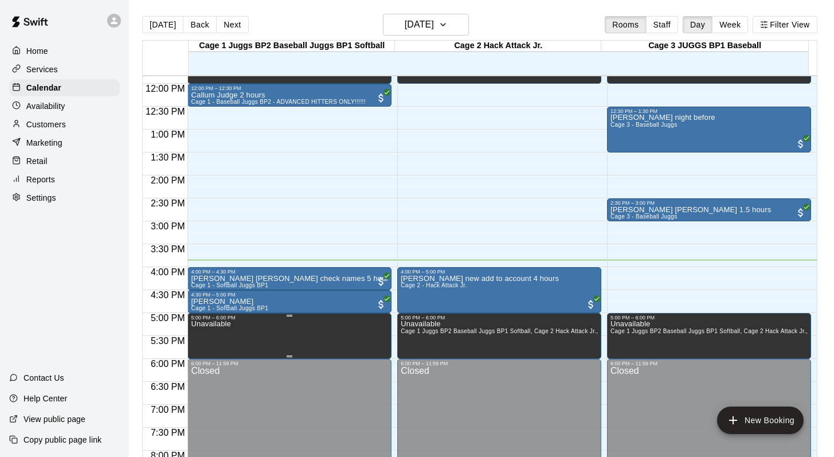
scroll to position [414, 0]
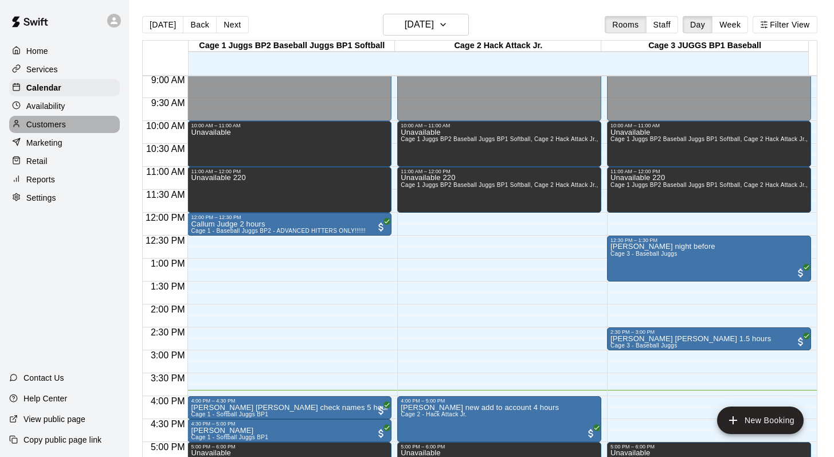
click at [49, 122] on p "Customers" at bounding box center [46, 124] width 40 height 11
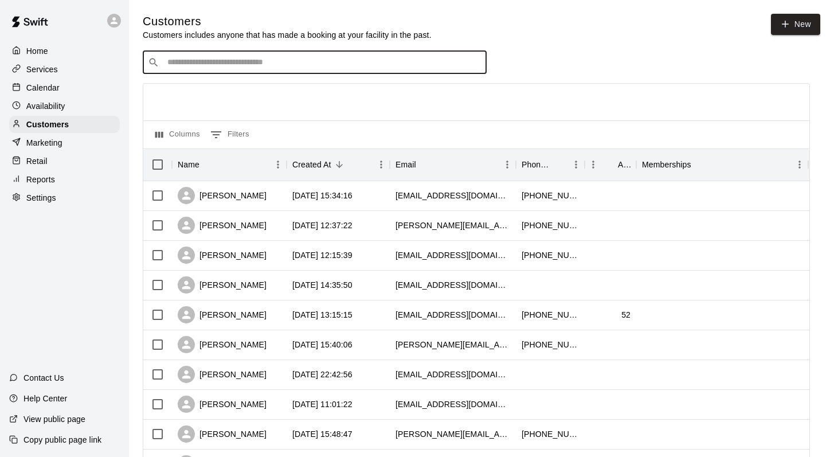
click at [206, 57] on input "Search customers by name or email" at bounding box center [323, 62] width 318 height 11
type input "****"
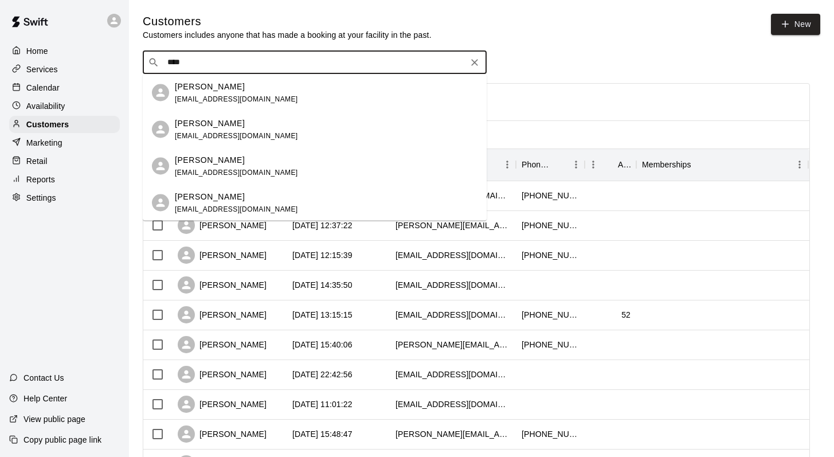
click at [213, 122] on p "Charlie Termini" at bounding box center [210, 123] width 70 height 12
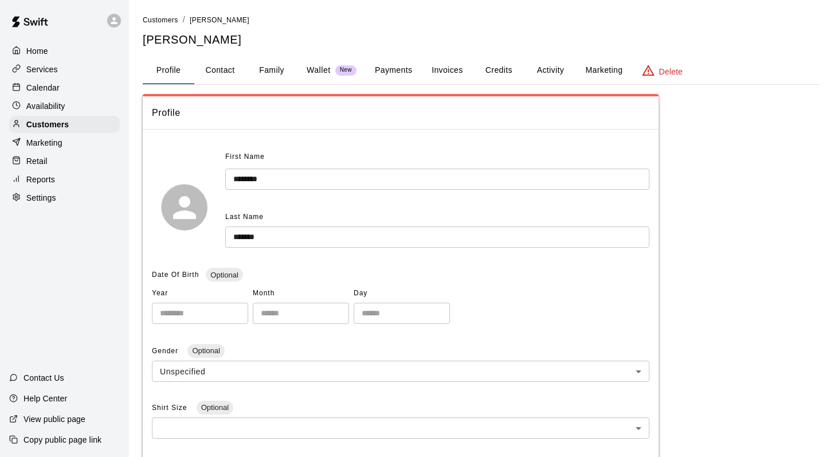
click at [269, 64] on button "Family" at bounding box center [272, 71] width 52 height 28
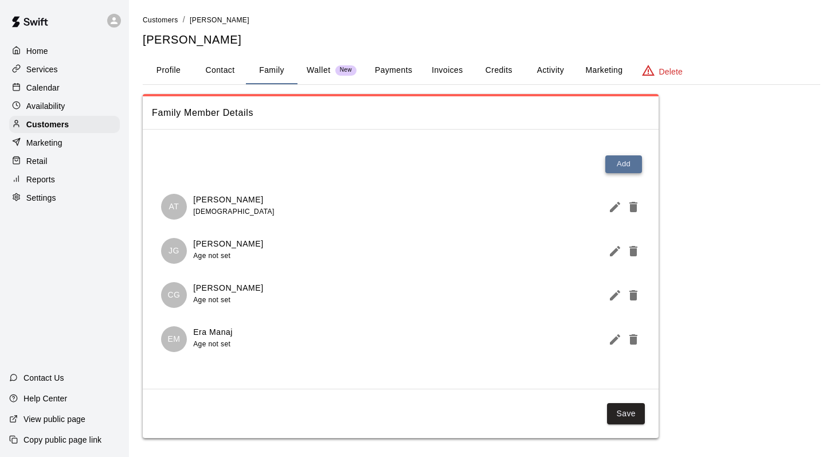
click at [630, 155] on button "Add" at bounding box center [624, 164] width 37 height 18
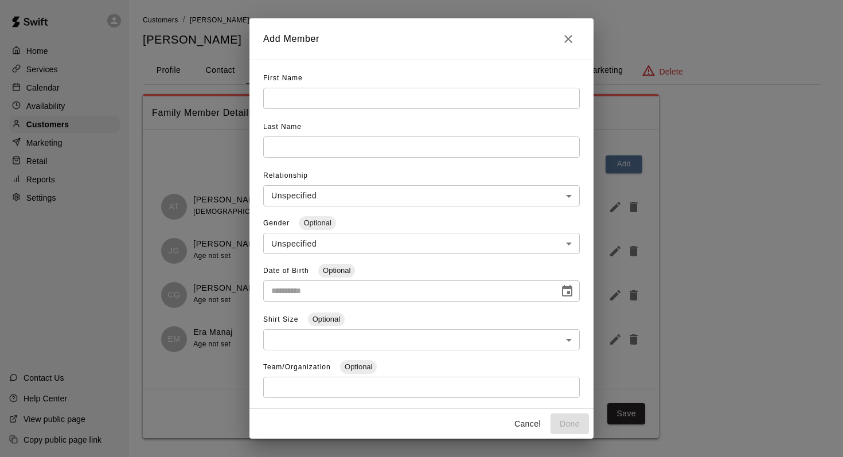
click at [294, 97] on input "text" at bounding box center [421, 98] width 317 height 21
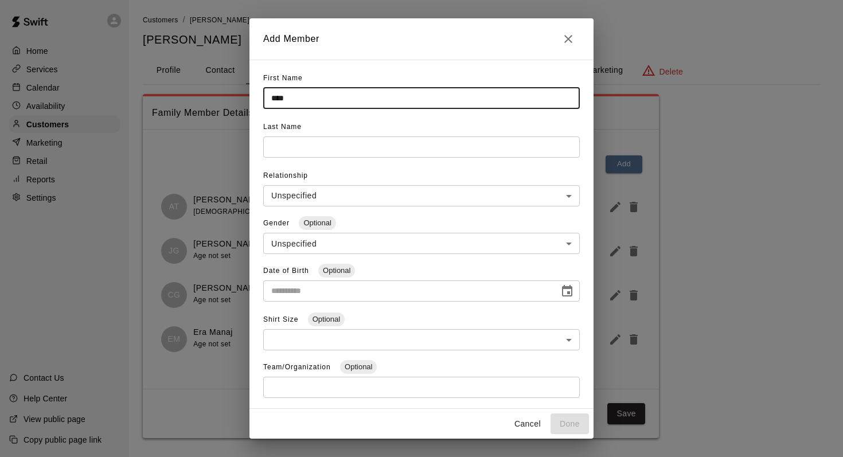
type input "****"
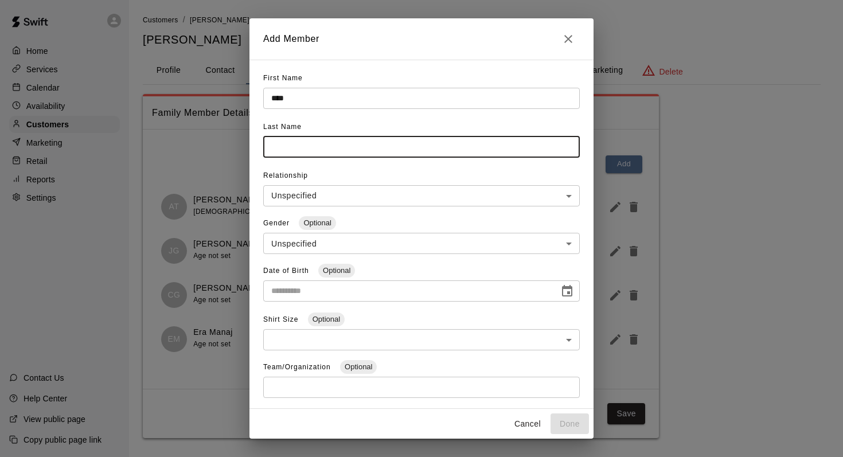
click at [287, 149] on input "text" at bounding box center [421, 146] width 317 height 21
type input "*****"
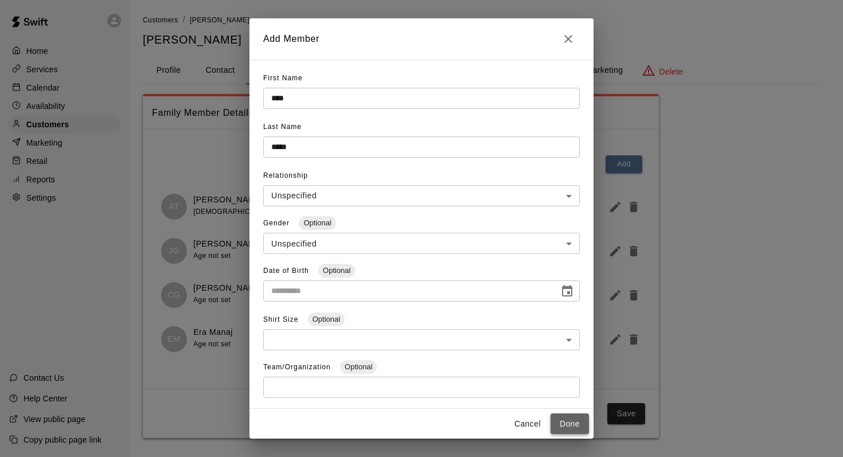
click at [559, 420] on button "Done" at bounding box center [569, 423] width 38 height 21
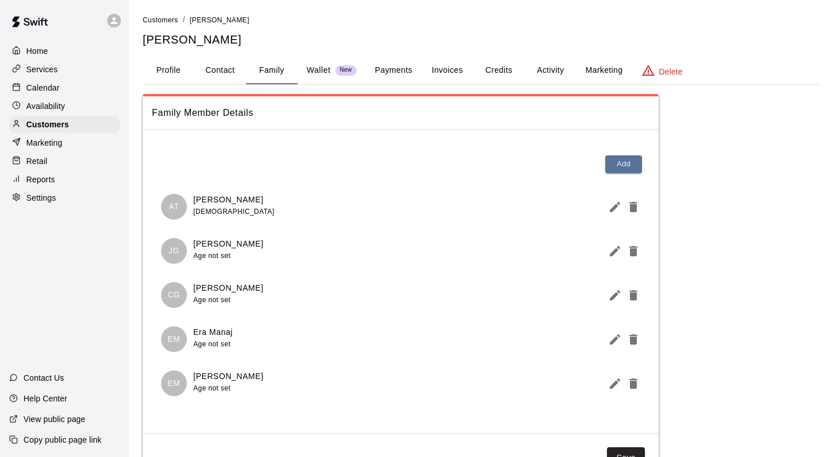
scroll to position [48, 0]
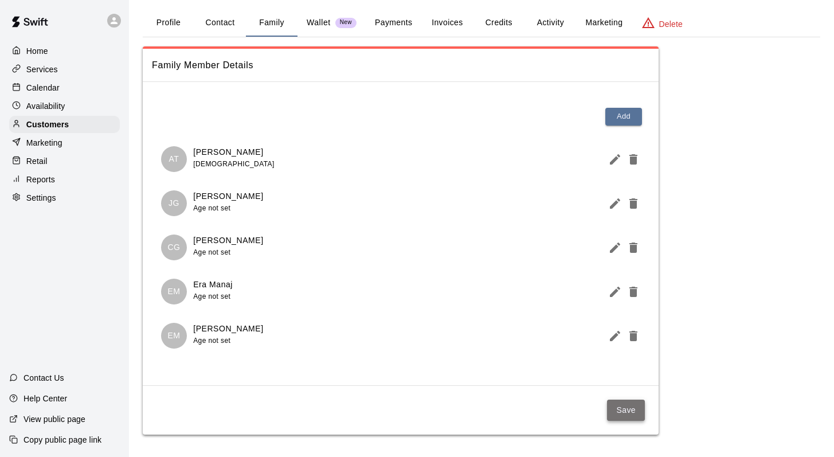
click at [617, 409] on button "Save" at bounding box center [626, 410] width 38 height 21
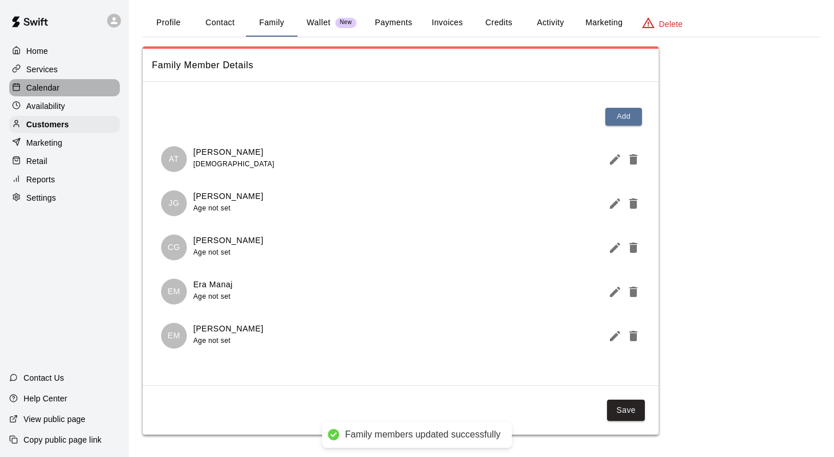
click at [46, 82] on p "Calendar" at bounding box center [42, 87] width 33 height 11
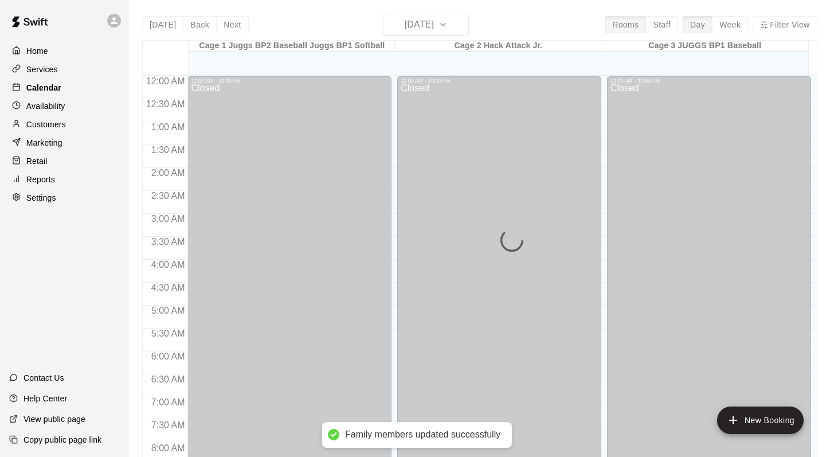
scroll to position [673, 0]
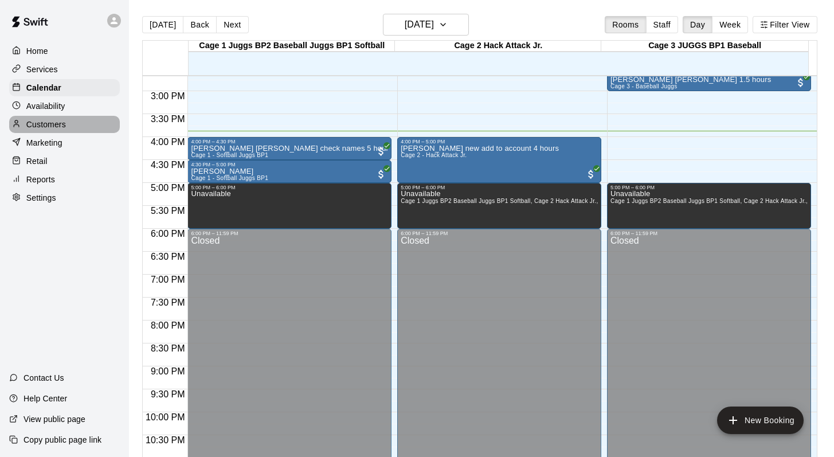
click at [42, 125] on p "Customers" at bounding box center [46, 124] width 40 height 11
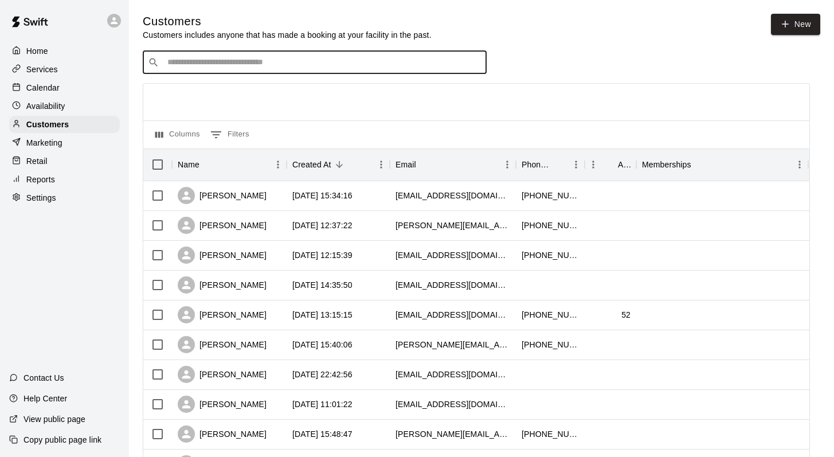
click at [168, 64] on input "Search customers by name or email" at bounding box center [323, 62] width 318 height 11
type input "****"
click at [182, 88] on p "[PERSON_NAME]" at bounding box center [210, 86] width 70 height 12
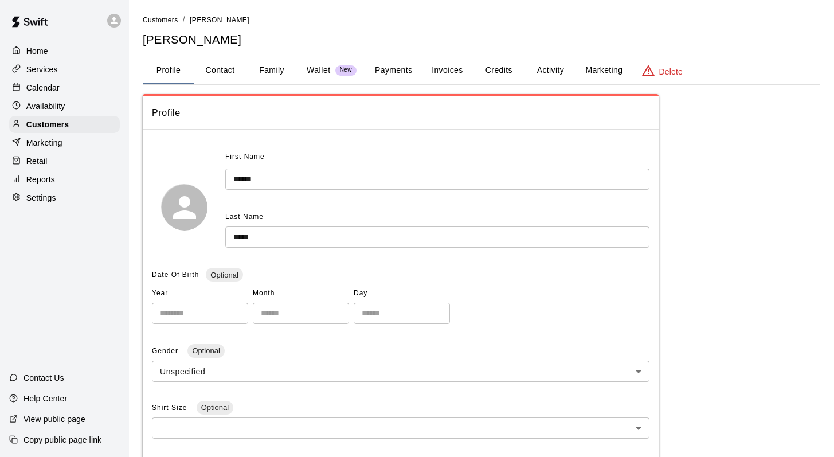
click at [271, 68] on button "Family" at bounding box center [272, 71] width 52 height 28
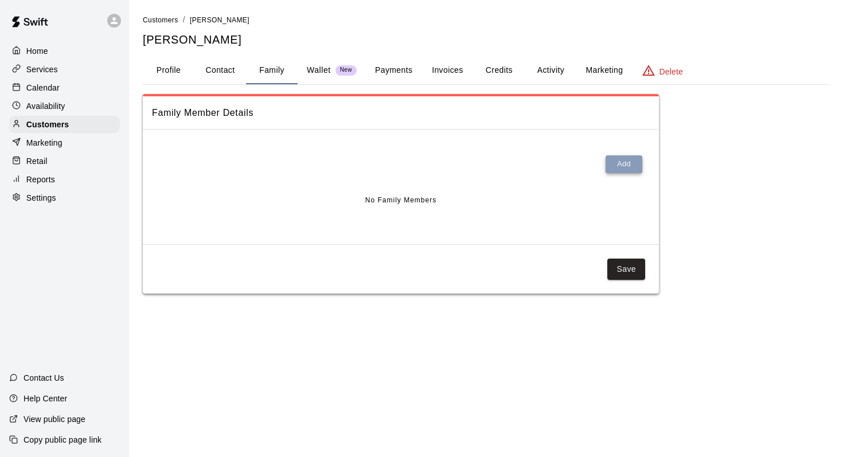
click at [623, 158] on button "Add" at bounding box center [624, 164] width 37 height 18
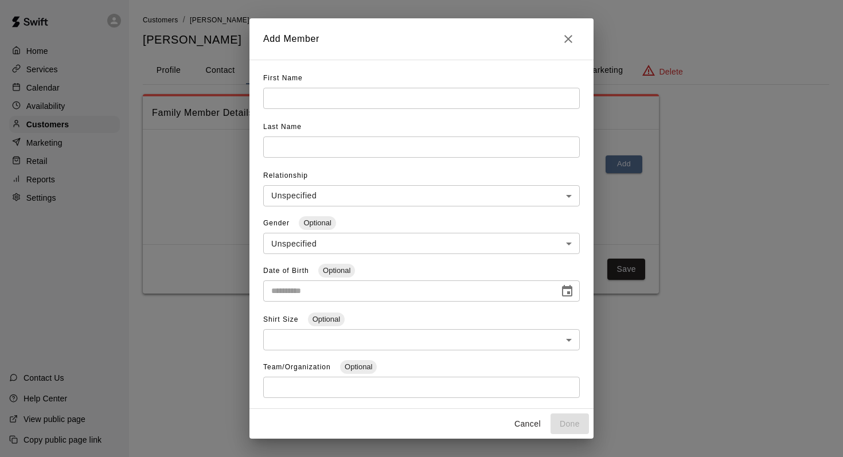
click at [291, 96] on input "text" at bounding box center [421, 98] width 317 height 21
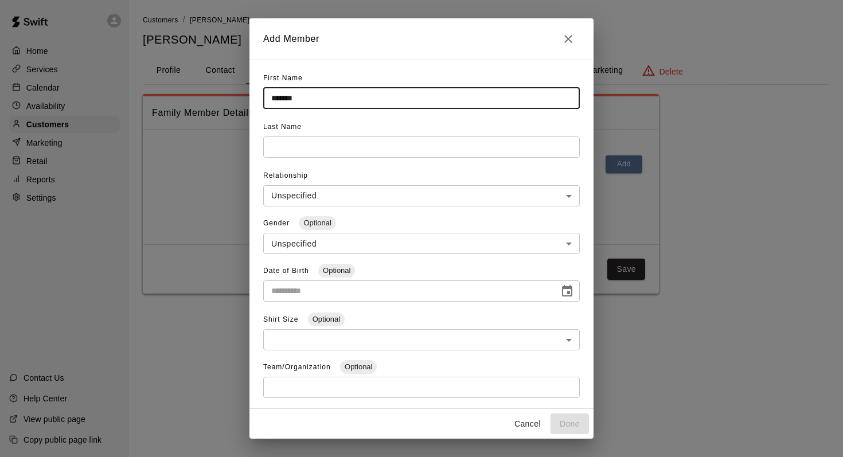
type input "*******"
click at [286, 154] on input "text" at bounding box center [421, 146] width 317 height 21
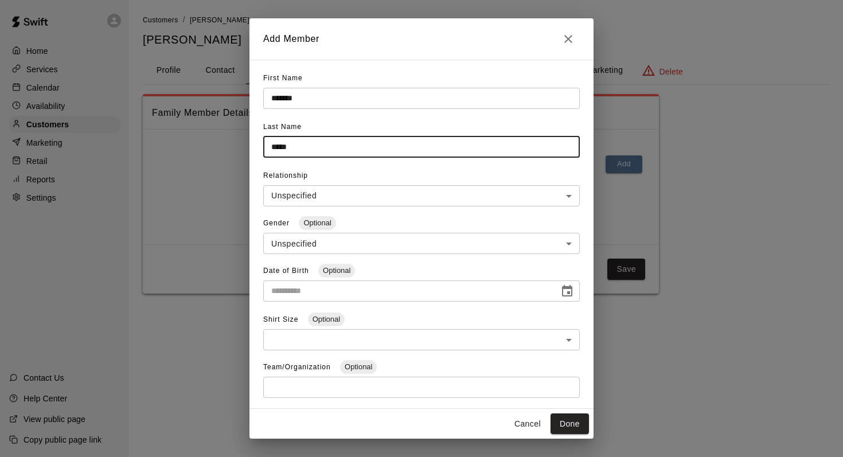
type input "*****"
click at [561, 409] on div "Cancel Done" at bounding box center [421, 424] width 344 height 30
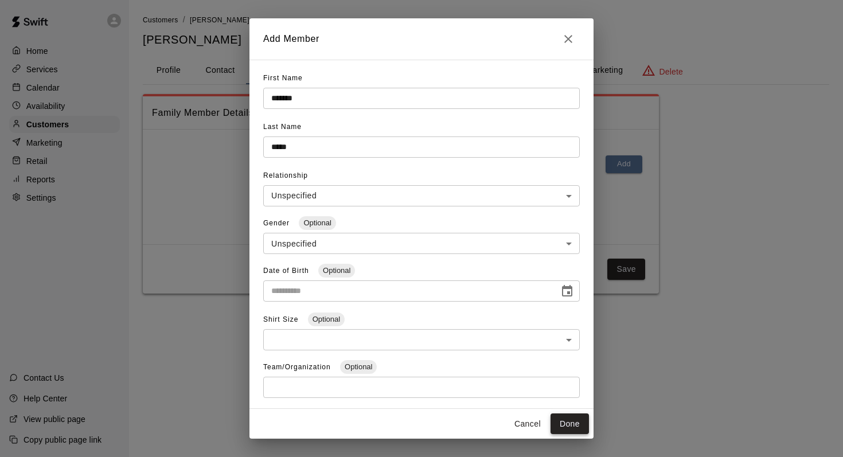
click at [562, 425] on button "Done" at bounding box center [569, 423] width 38 height 21
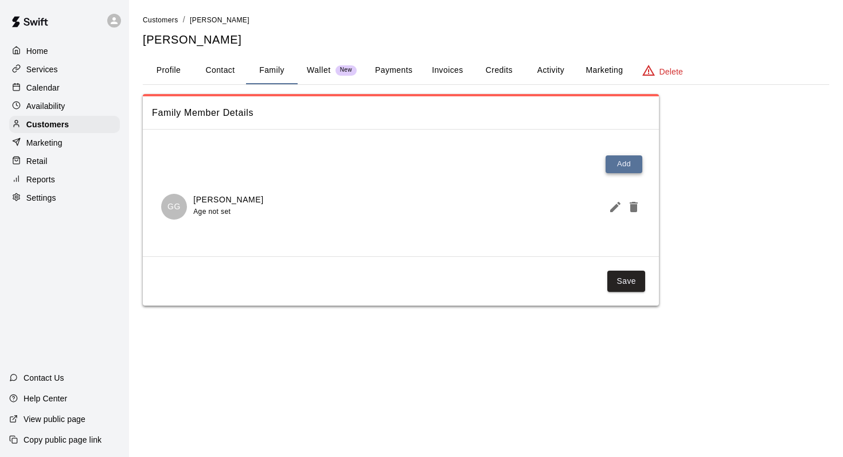
click at [611, 161] on button "Add" at bounding box center [624, 164] width 37 height 18
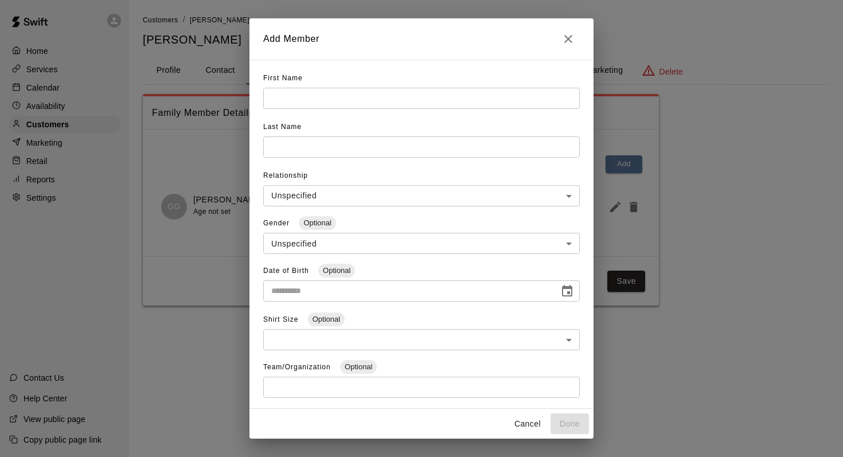
click at [309, 103] on input "text" at bounding box center [421, 98] width 317 height 21
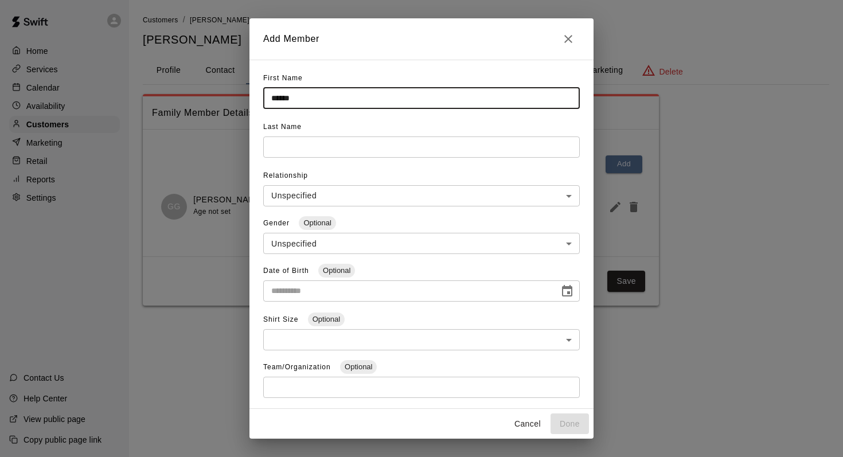
type input "******"
click at [308, 142] on input "text" at bounding box center [421, 146] width 317 height 21
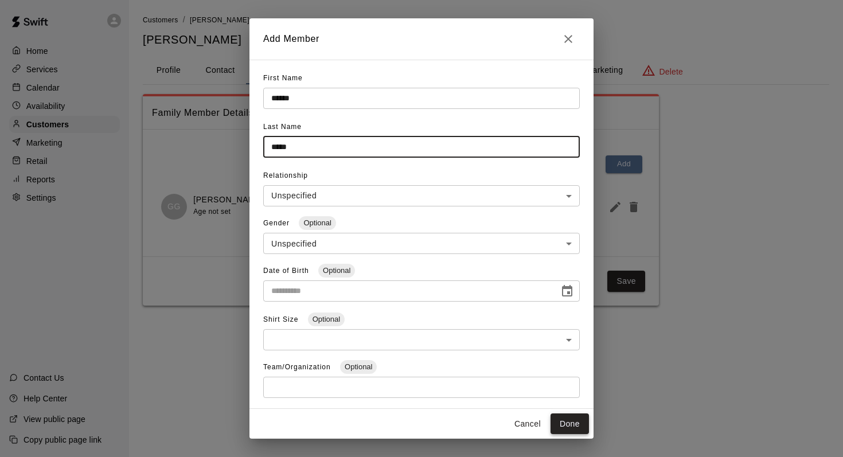
type input "*****"
click at [566, 419] on button "Done" at bounding box center [569, 423] width 38 height 21
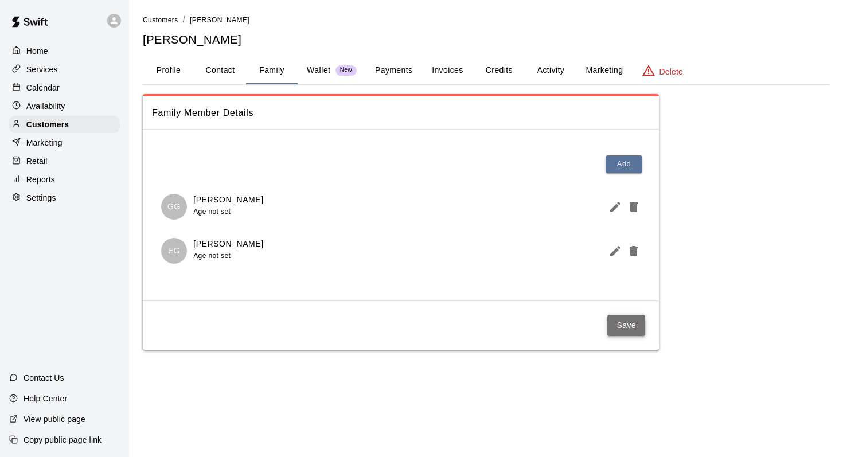
click at [615, 320] on button "Save" at bounding box center [626, 325] width 38 height 21
click at [34, 83] on p "Calendar" at bounding box center [42, 87] width 33 height 11
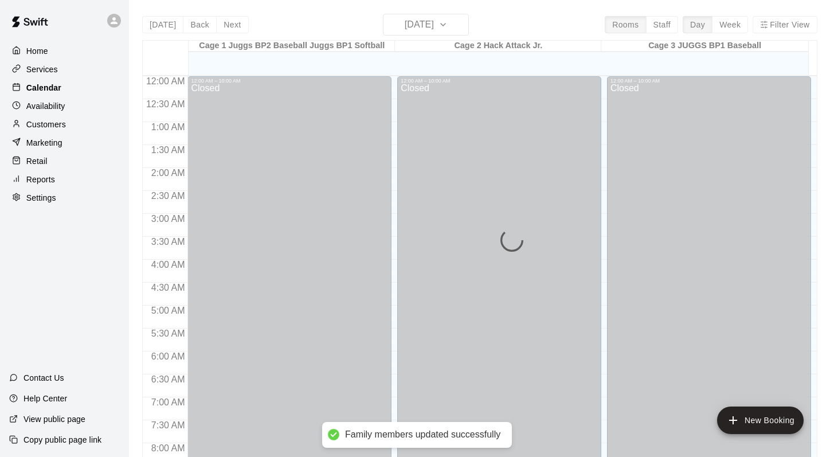
scroll to position [673, 0]
